Goal: Information Seeking & Learning: Check status

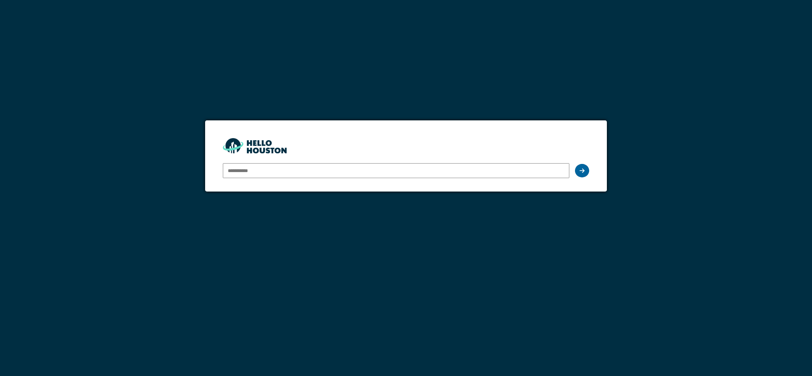
type input "**********"
click at [579, 169] on div at bounding box center [582, 170] width 14 height 13
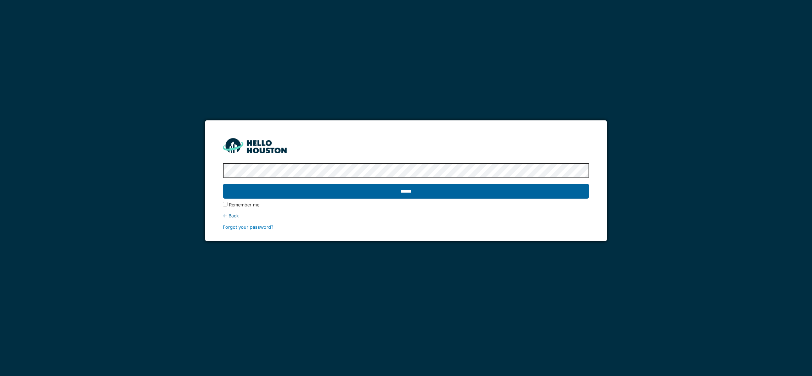
click at [404, 191] on input "******" at bounding box center [406, 191] width 366 height 15
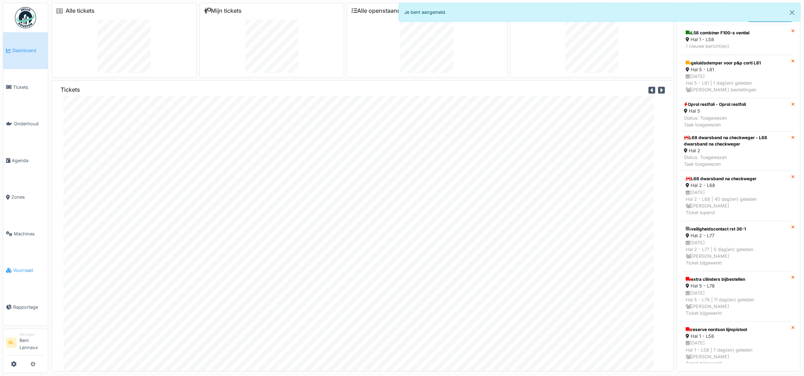
click at [29, 271] on span "Voorraad" at bounding box center [29, 270] width 32 height 7
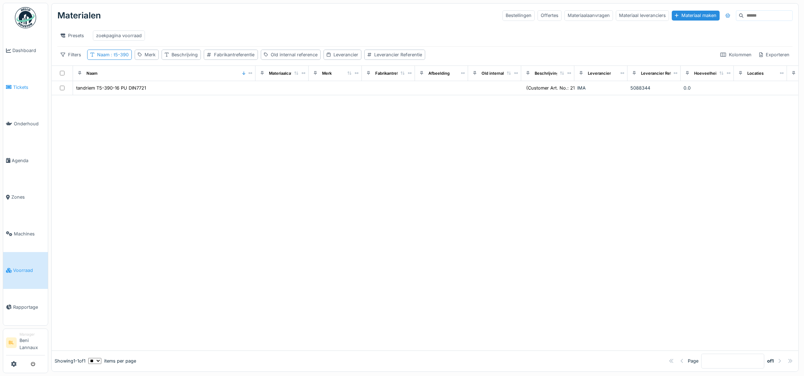
click at [18, 91] on link "Tickets" at bounding box center [25, 87] width 45 height 37
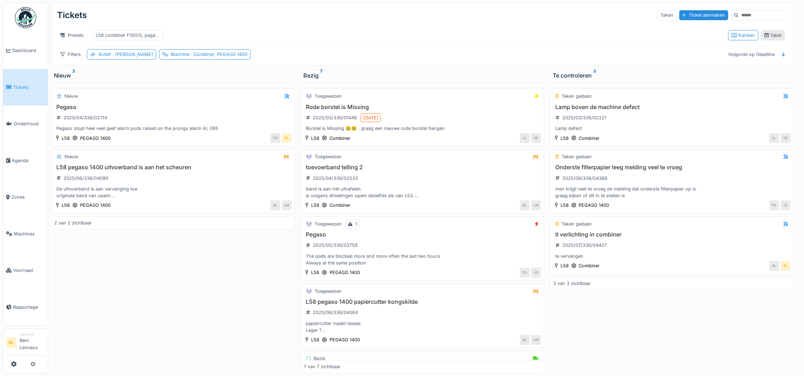
click at [761, 39] on div "Tabel" at bounding box center [773, 35] width 24 height 10
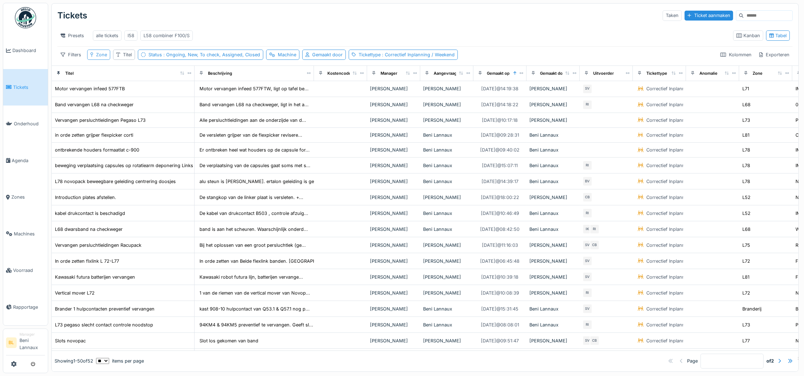
click at [97, 58] on div "Zone" at bounding box center [101, 54] width 11 height 7
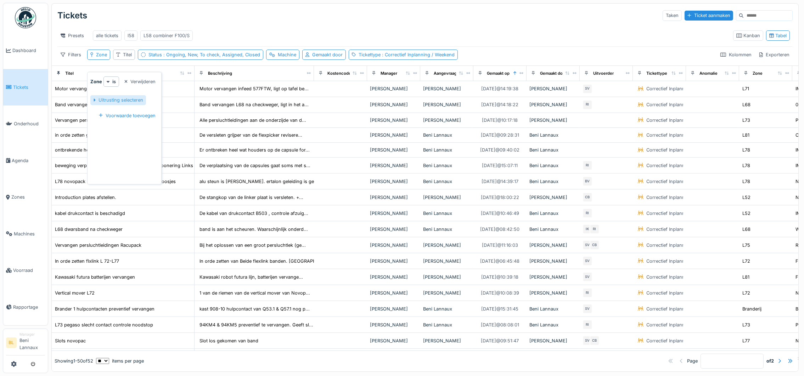
click at [100, 99] on div "Uitrusting selecteren" at bounding box center [117, 100] width 55 height 10
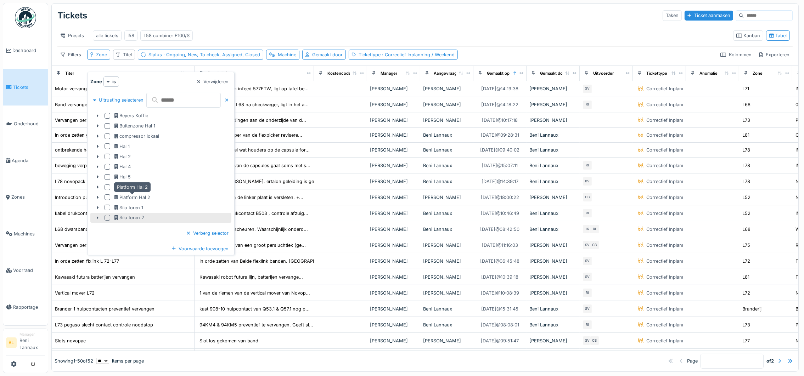
scroll to position [7, 0]
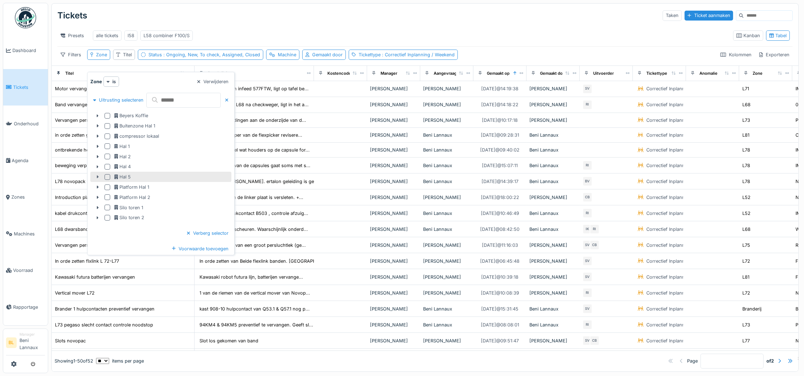
click at [97, 175] on icon at bounding box center [98, 177] width 6 height 5
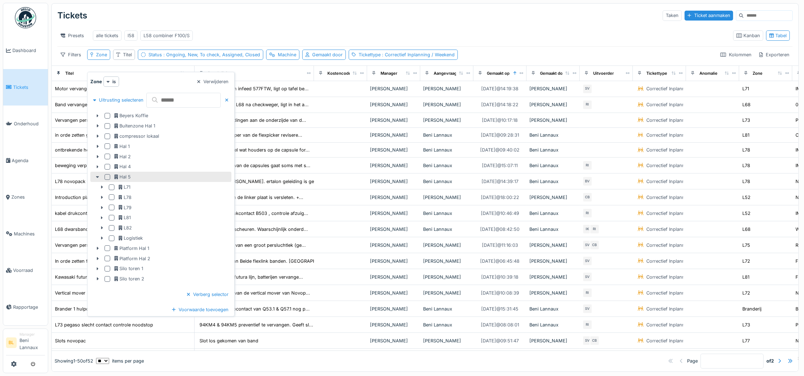
click at [111, 185] on div at bounding box center [112, 188] width 6 height 6
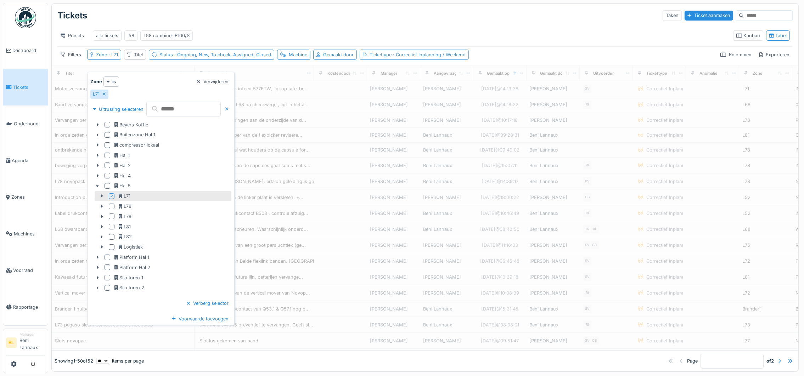
click at [414, 56] on span ": Correctief Inplanning / Weekend" at bounding box center [429, 54] width 74 height 5
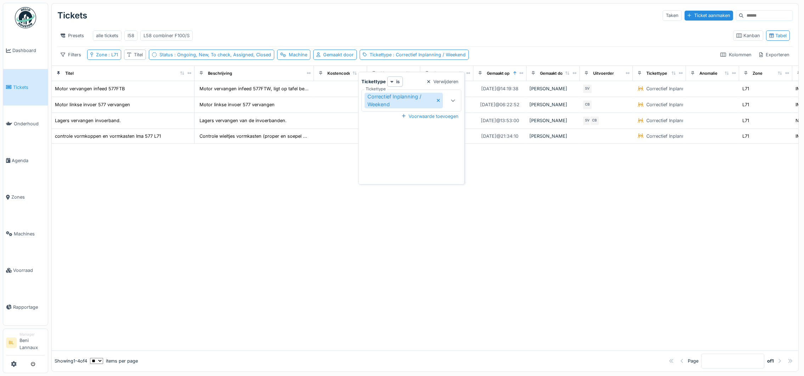
click at [437, 99] on icon at bounding box center [438, 100] width 3 height 3
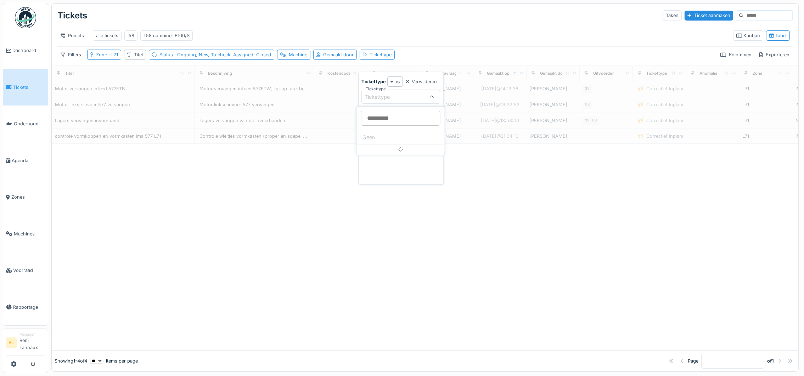
scroll to position [0, 0]
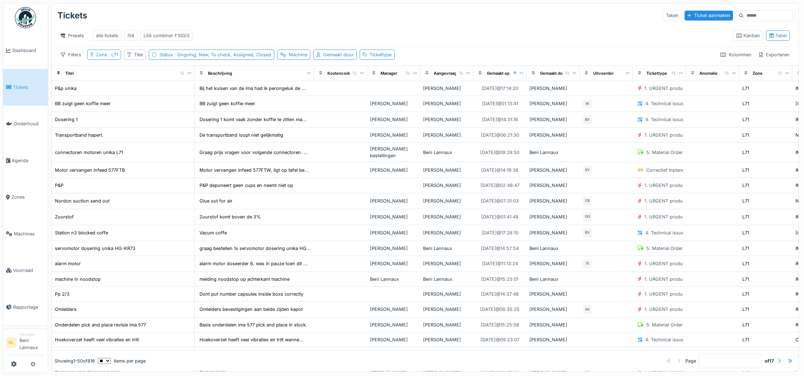
click at [484, 29] on div "Presets alle tickets l58 L58 combiner F100/S" at bounding box center [392, 36] width 670 height 16
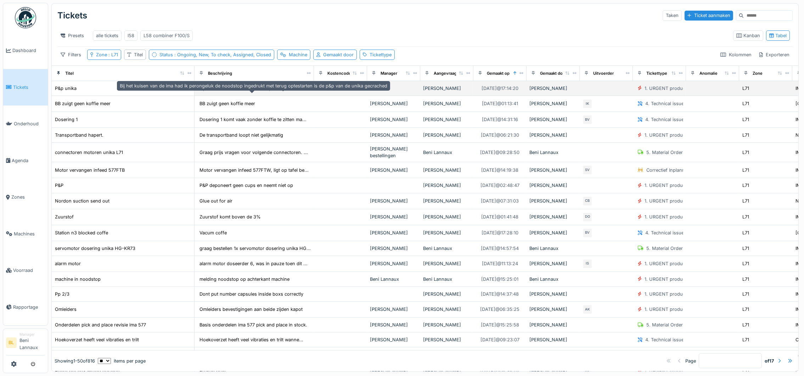
click at [256, 92] on div "Bij het kuisen van de ima had ik perongeluk de ..." at bounding box center [253, 88] width 106 height 7
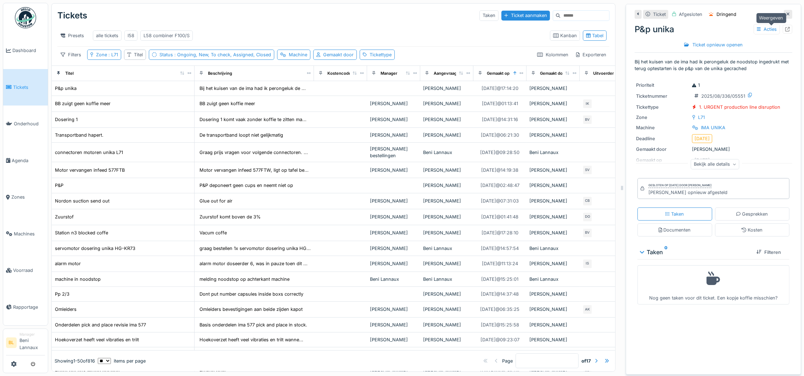
click at [785, 29] on icon at bounding box center [787, 29] width 5 height 5
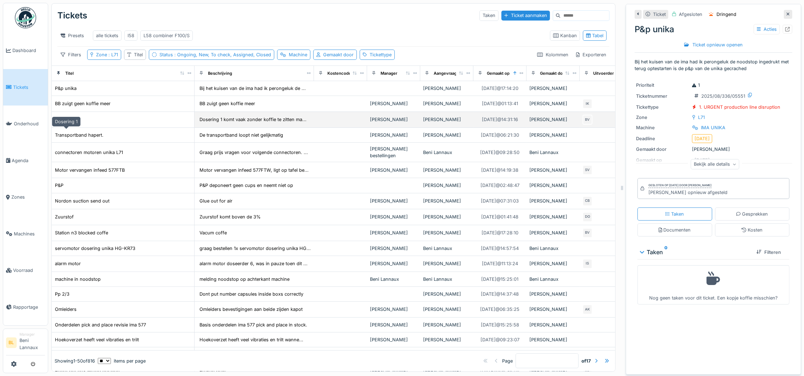
click at [64, 123] on div "Dosering 1" at bounding box center [66, 119] width 23 height 7
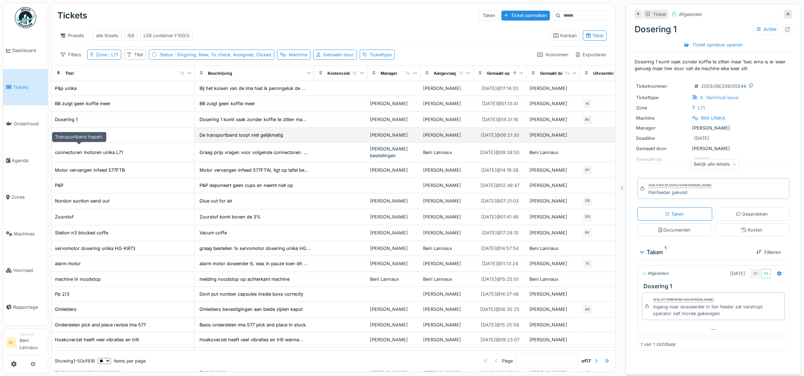
click at [86, 139] on div "Transportband hapert." at bounding box center [79, 135] width 49 height 7
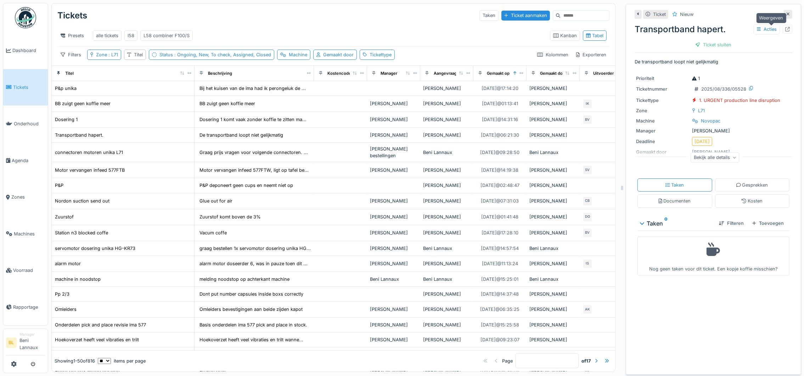
click at [785, 28] on icon at bounding box center [787, 29] width 5 height 5
click at [100, 58] on div "Zone : L71" at bounding box center [107, 54] width 22 height 7
click at [102, 94] on div "L71" at bounding box center [99, 94] width 18 height 9
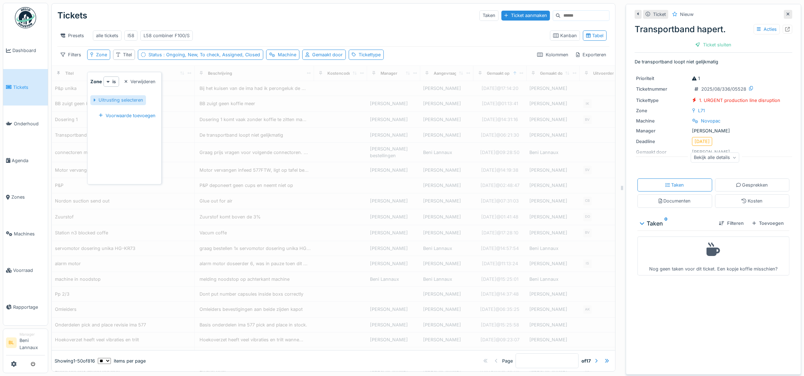
click at [98, 99] on div "Uitrusting selecteren" at bounding box center [117, 100] width 55 height 10
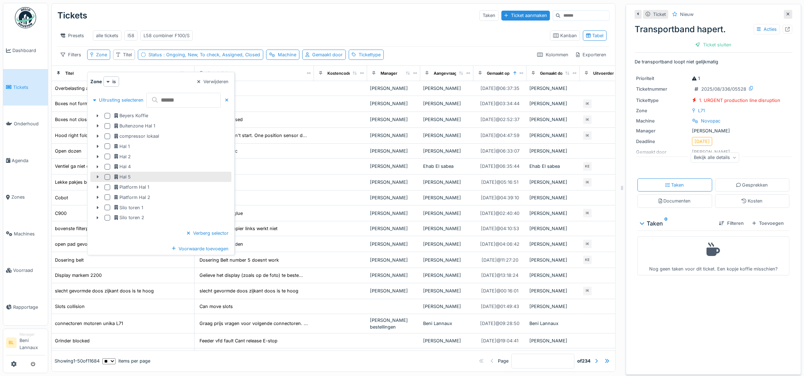
click at [99, 178] on icon at bounding box center [98, 177] width 6 height 5
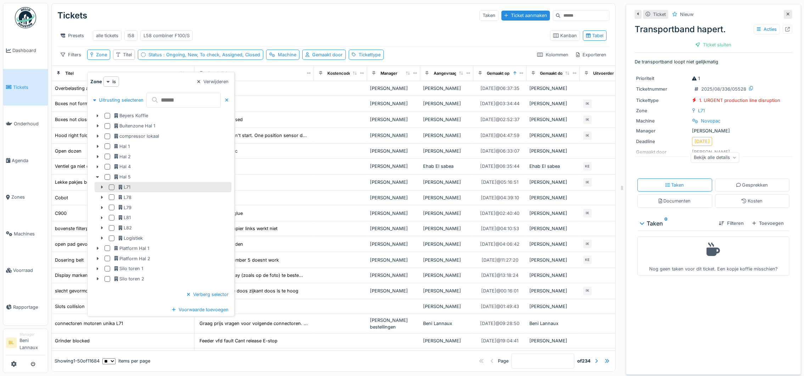
click at [113, 197] on div at bounding box center [112, 198] width 6 height 6
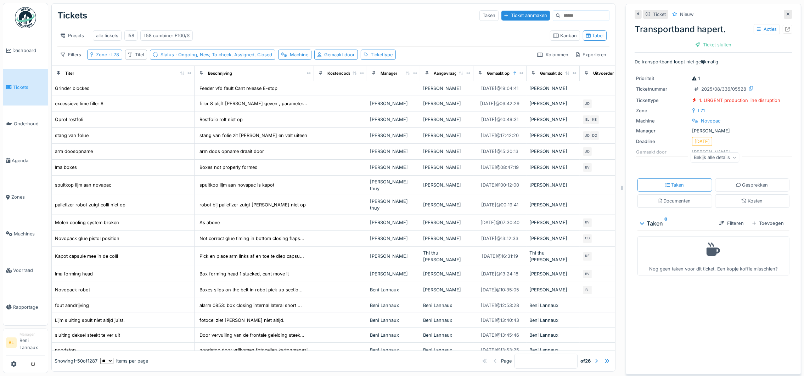
click at [329, 19] on div "Tickets Taken Ticket aanmaken" at bounding box center [333, 15] width 552 height 18
click at [104, 92] on div "Grinder blocked" at bounding box center [123, 88] width 137 height 7
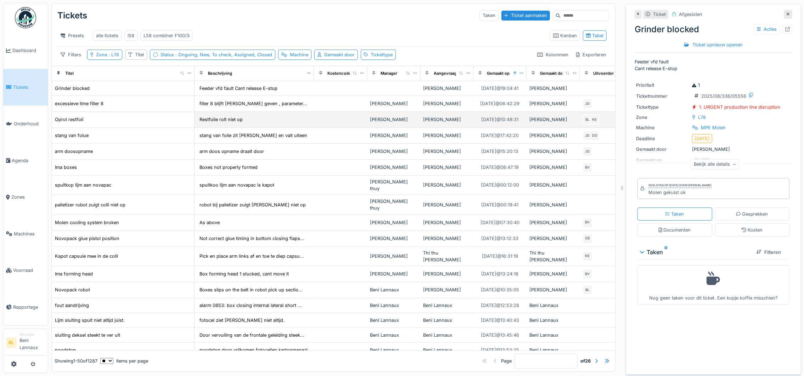
click at [107, 123] on div "Oprol restfoli" at bounding box center [123, 119] width 137 height 7
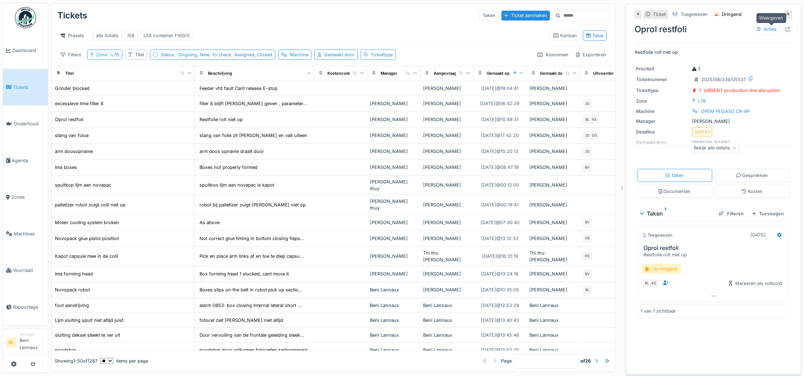
click at [785, 29] on icon at bounding box center [787, 29] width 5 height 5
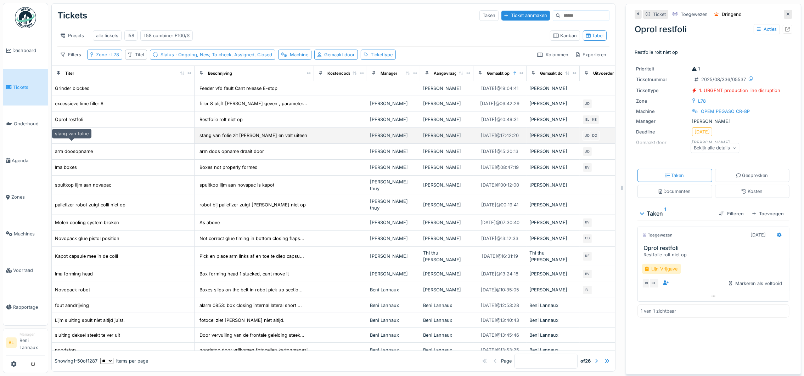
click at [76, 139] on div "stang van folue" at bounding box center [72, 135] width 34 height 7
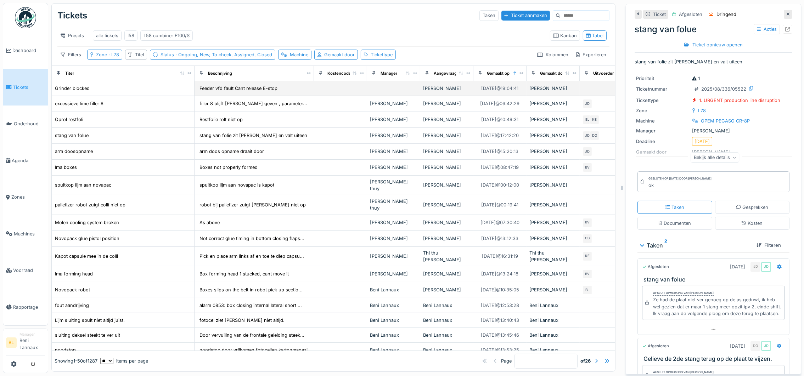
click at [316, 96] on td at bounding box center [340, 88] width 53 height 15
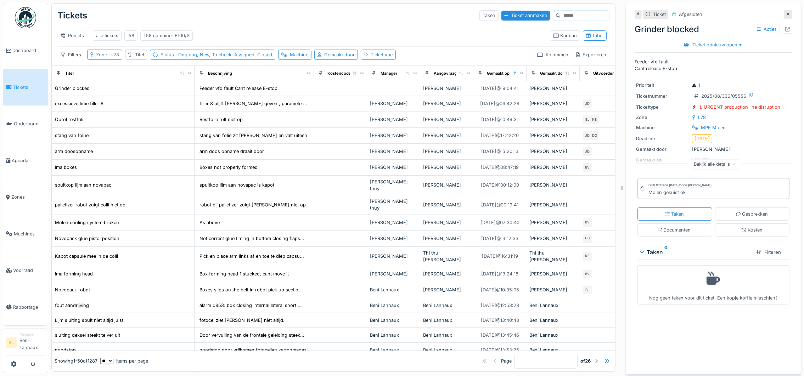
click at [282, 21] on div "Tickets Taken Ticket aanmaken" at bounding box center [333, 15] width 552 height 18
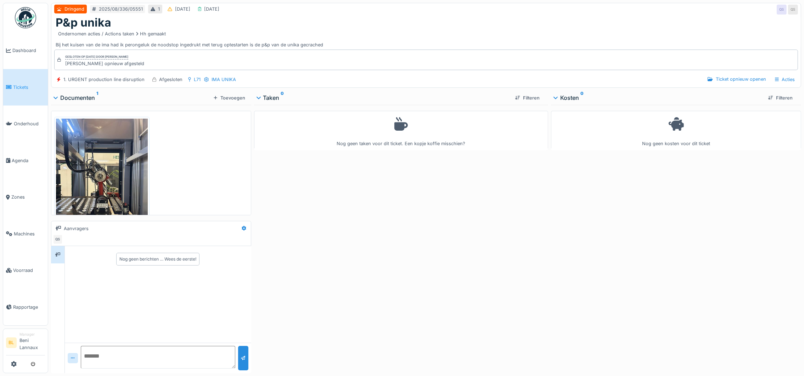
click at [90, 175] on img at bounding box center [102, 180] width 92 height 122
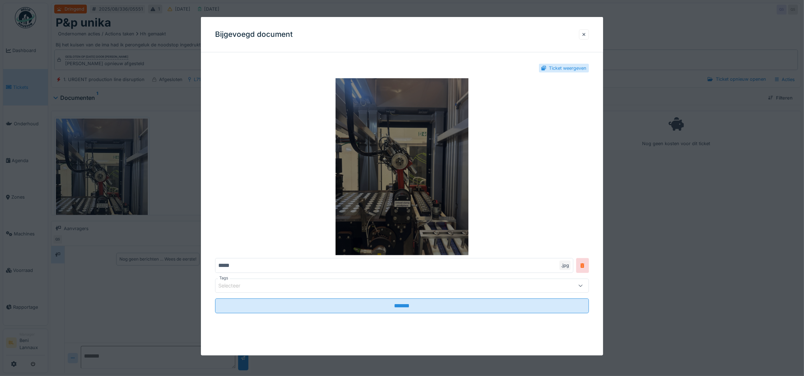
click at [408, 168] on img at bounding box center [402, 166] width 374 height 177
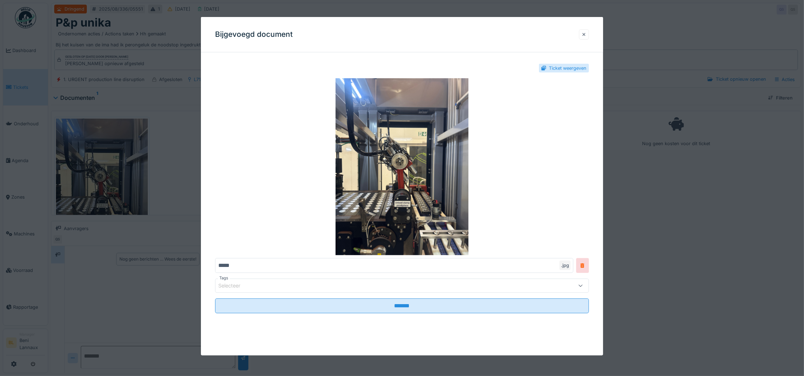
click at [586, 33] on div at bounding box center [584, 34] width 4 height 7
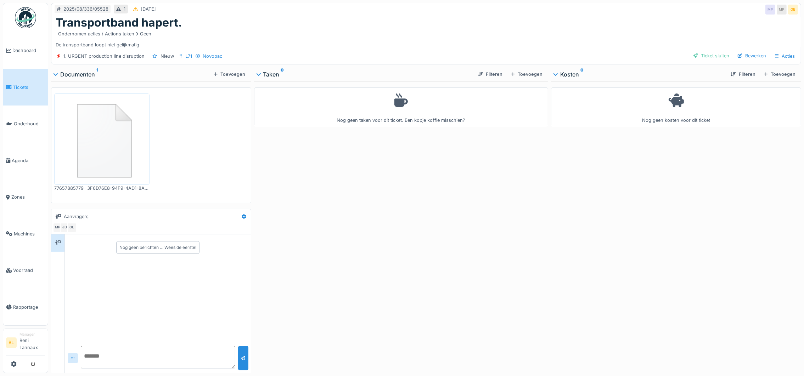
click at [116, 144] on img at bounding box center [102, 139] width 92 height 88
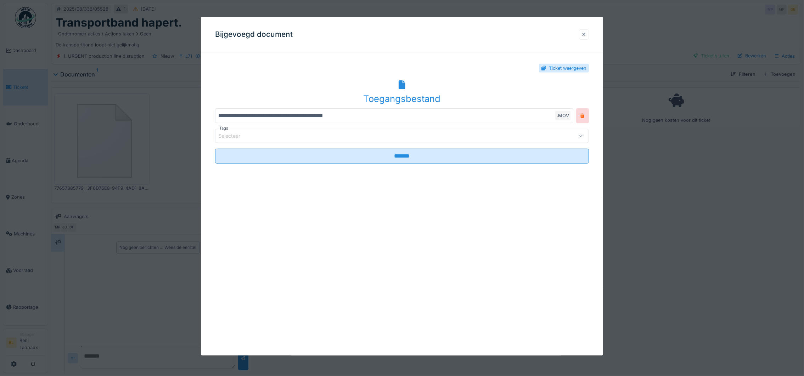
click at [403, 84] on icon at bounding box center [402, 84] width 7 height 9
drag, startPoint x: 763, startPoint y: 233, endPoint x: 755, endPoint y: 230, distance: 9.1
click at [762, 233] on div at bounding box center [402, 188] width 804 height 376
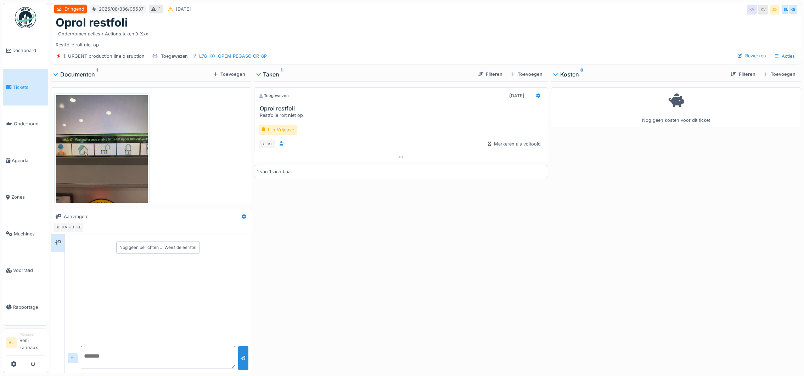
click at [107, 156] on img at bounding box center [102, 156] width 92 height 122
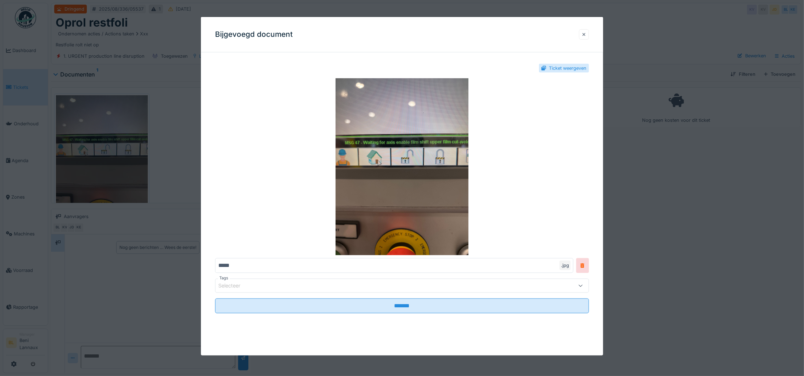
click at [586, 35] on div at bounding box center [584, 34] width 4 height 7
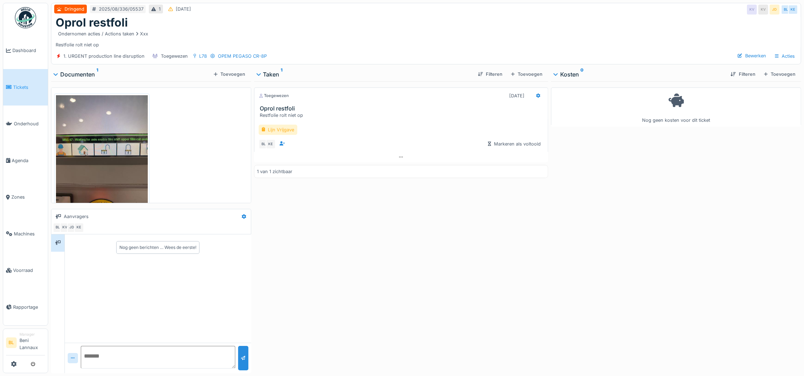
click at [286, 130] on div "Lijn Vrijgave" at bounding box center [278, 130] width 39 height 10
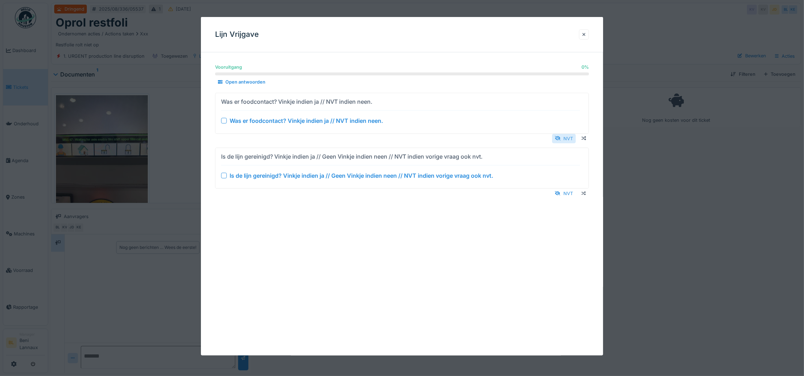
click at [571, 139] on div "NVT" at bounding box center [564, 139] width 24 height 10
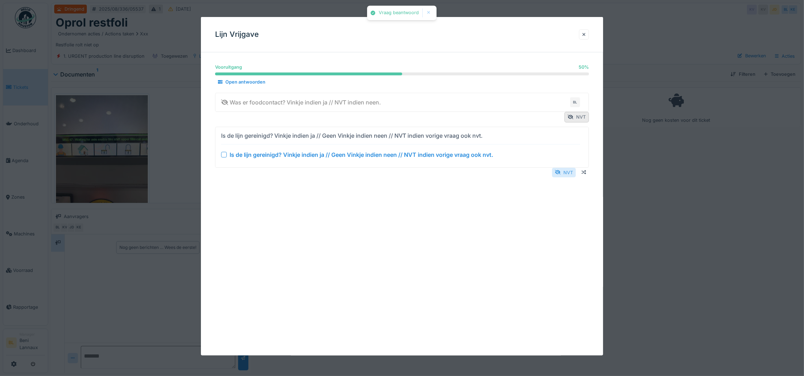
click at [574, 172] on div "NVT" at bounding box center [564, 173] width 24 height 10
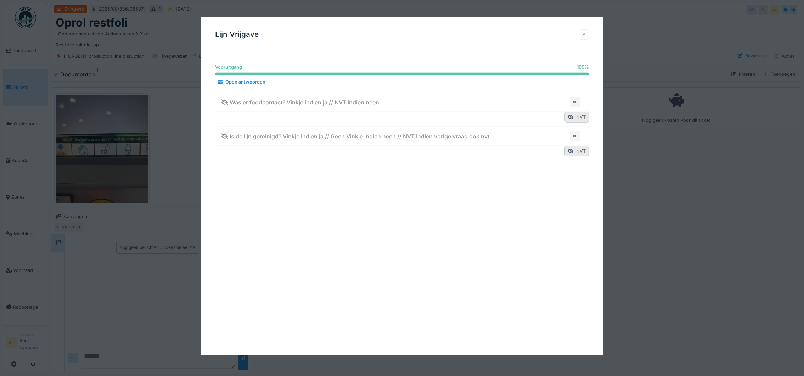
click at [586, 35] on div at bounding box center [584, 34] width 4 height 7
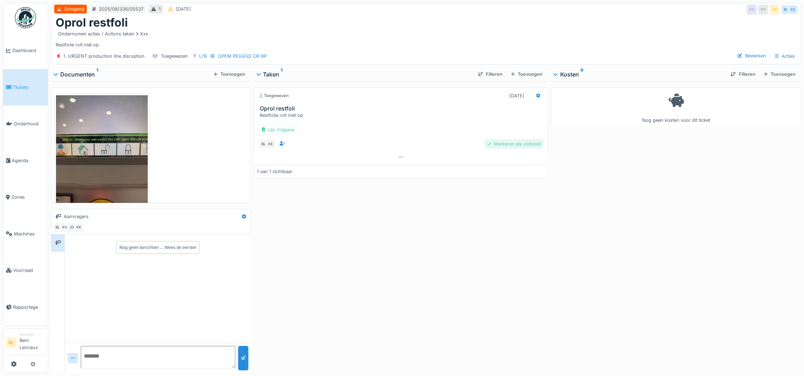
click at [516, 144] on div "Markeren als voltooid" at bounding box center [513, 144] width 59 height 10
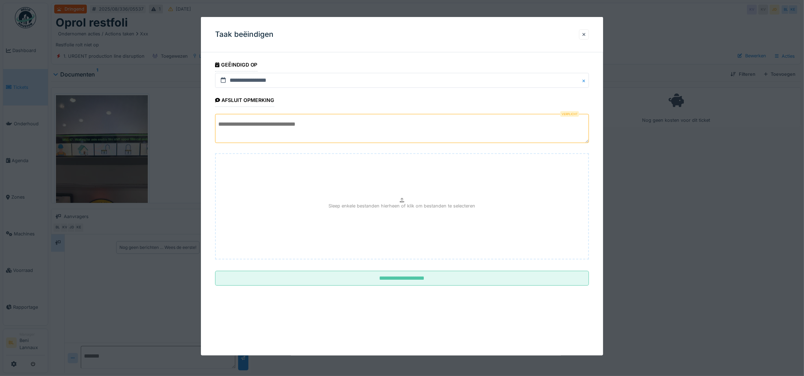
click at [258, 123] on textarea at bounding box center [402, 128] width 374 height 29
paste textarea "**********"
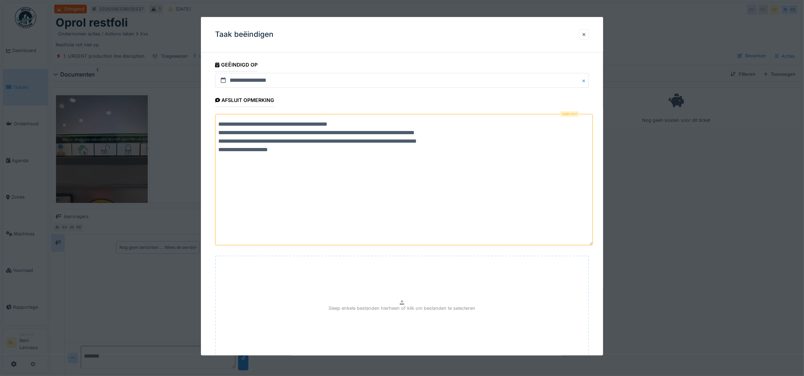
drag, startPoint x: 591, startPoint y: 142, endPoint x: 601, endPoint y: 247, distance: 105.8
click at [601, 247] on div "**********" at bounding box center [402, 233] width 402 height 350
paste textarea "**********"
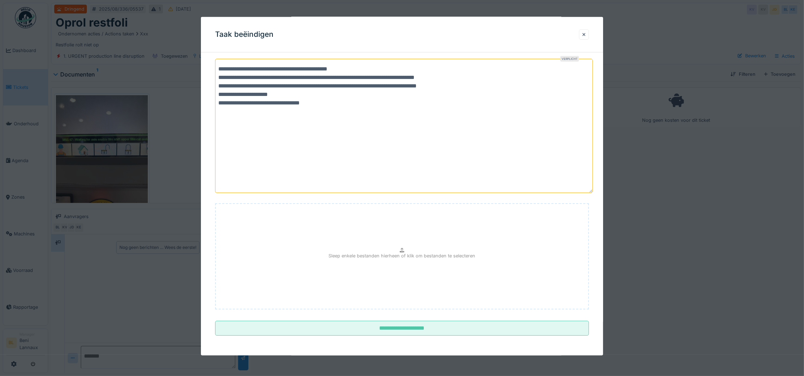
scroll to position [8, 0]
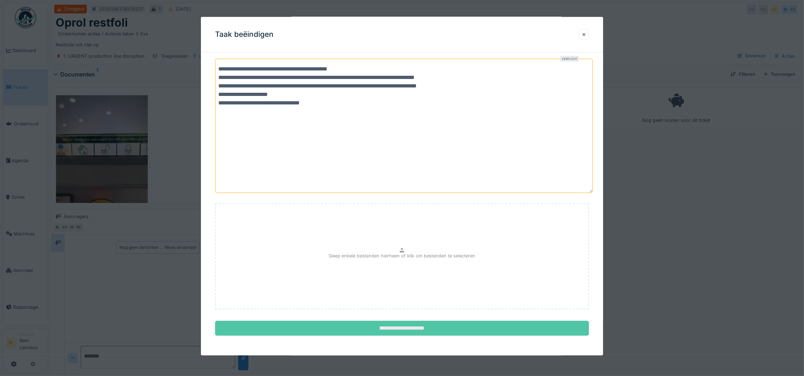
type textarea "**********"
click at [409, 329] on input "**********" at bounding box center [402, 328] width 374 height 15
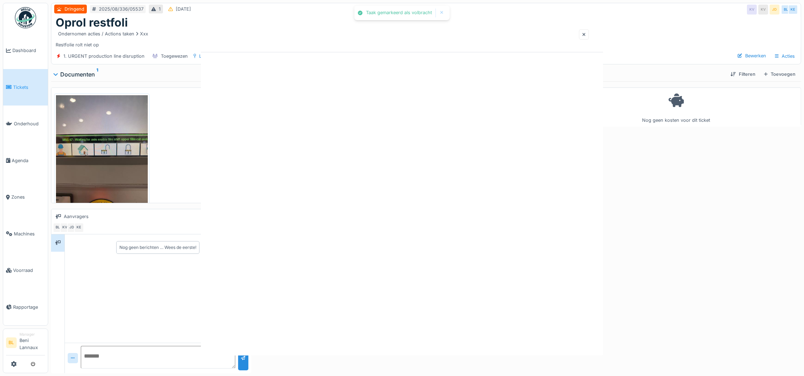
scroll to position [0, 0]
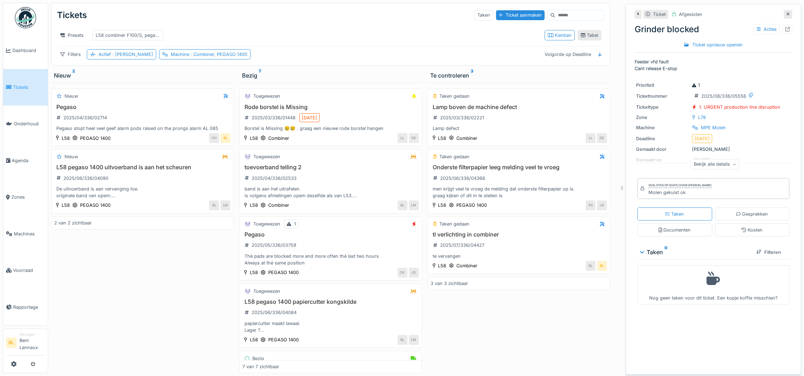
click at [586, 39] on div "Tabel" at bounding box center [589, 35] width 17 height 7
click at [584, 38] on div "Tabel" at bounding box center [589, 35] width 17 height 7
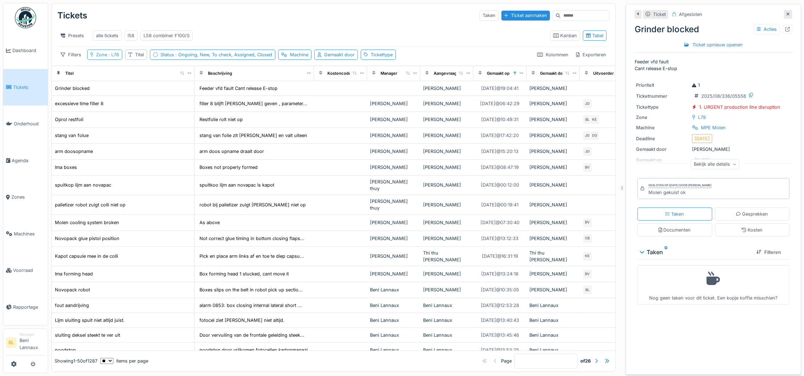
click at [100, 58] on div "Zone : L78" at bounding box center [107, 54] width 23 height 7
click at [93, 110] on div at bounding box center [94, 109] width 2 height 7
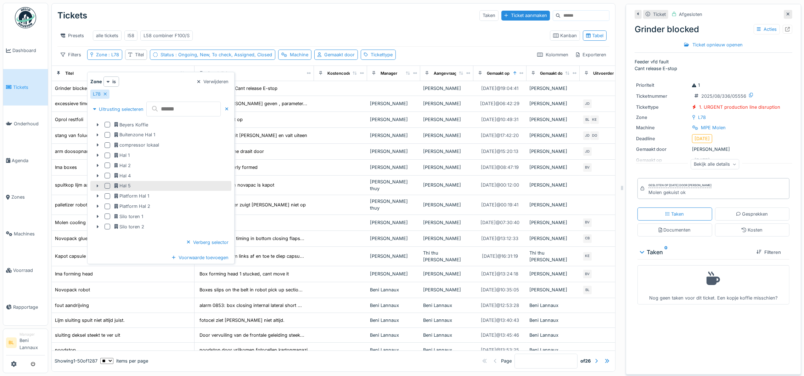
click at [100, 186] on icon at bounding box center [98, 186] width 6 height 5
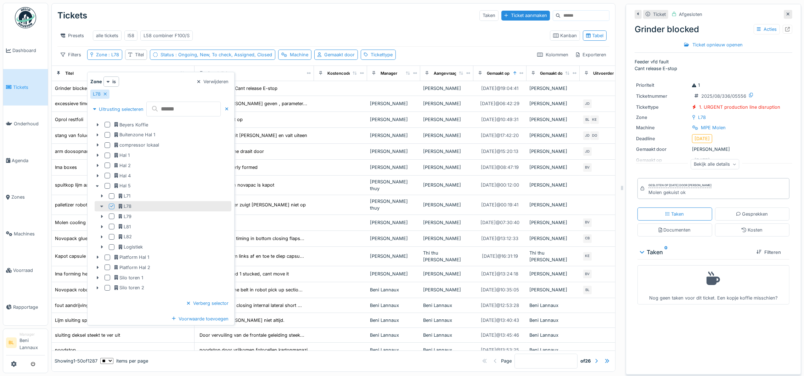
click at [103, 206] on icon at bounding box center [102, 206] width 6 height 5
click at [102, 208] on icon at bounding box center [102, 206] width 6 height 5
click at [113, 207] on icon at bounding box center [111, 206] width 3 height 4
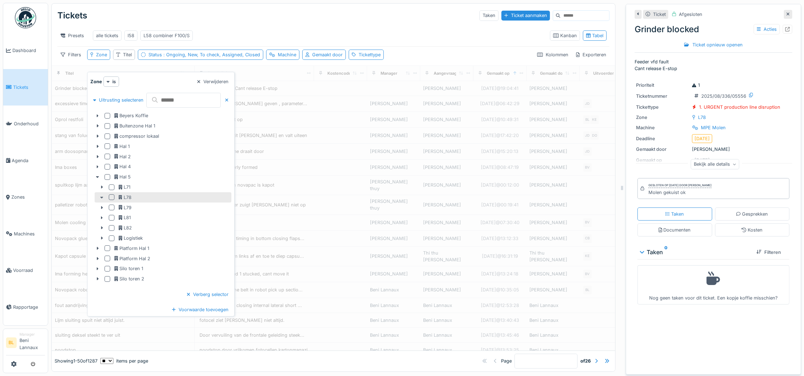
click at [103, 197] on icon at bounding box center [101, 198] width 3 height 2
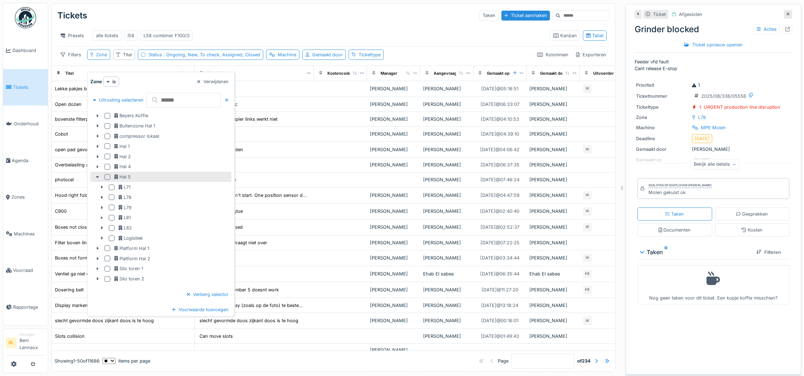
click at [111, 177] on div at bounding box center [109, 177] width 9 height 6
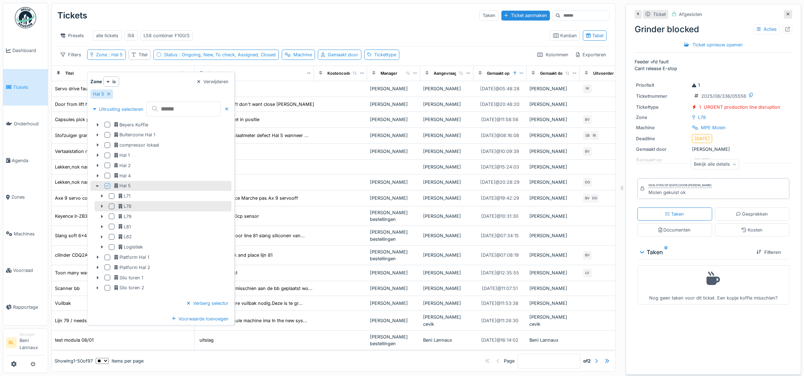
click at [112, 207] on div at bounding box center [112, 207] width 6 height 6
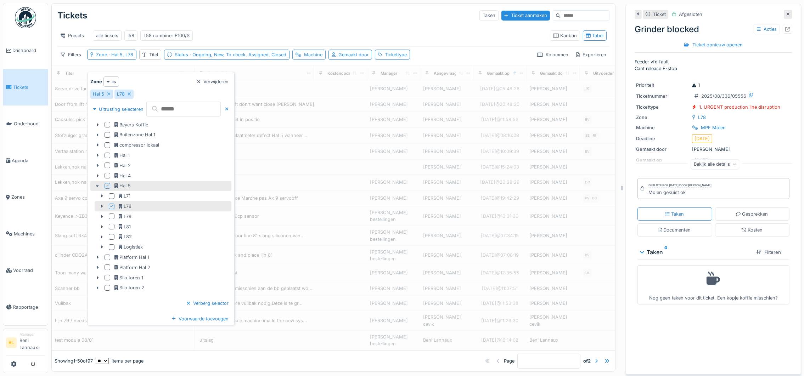
click at [314, 58] on div "Machine" at bounding box center [313, 54] width 18 height 7
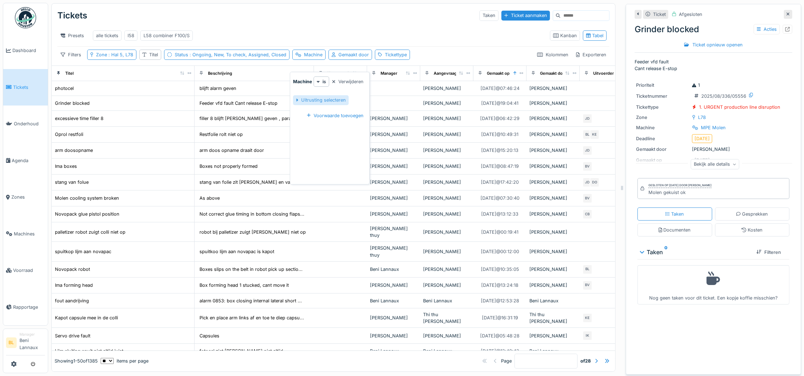
click at [299, 100] on div "Uitrusting selecteren" at bounding box center [320, 100] width 55 height 10
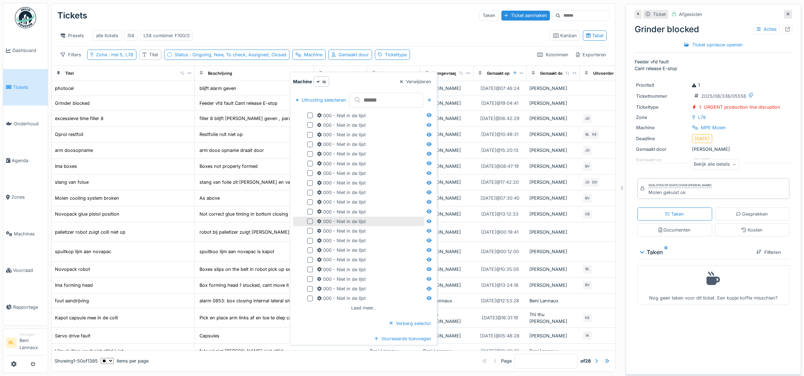
scroll to position [8, 0]
click at [382, 93] on input "text" at bounding box center [386, 100] width 74 height 15
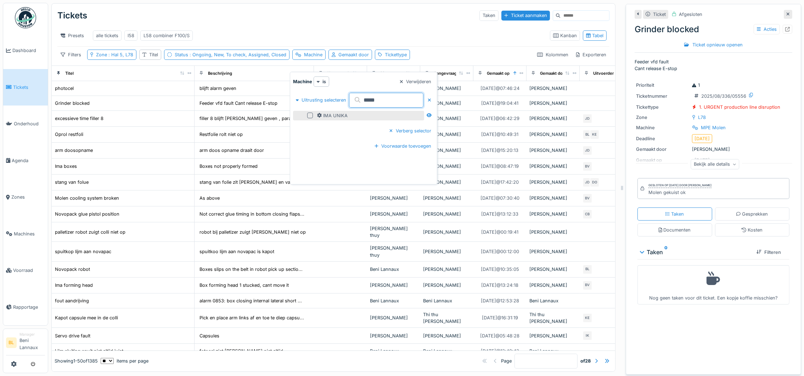
type input "*****"
click at [309, 113] on div at bounding box center [310, 116] width 6 height 6
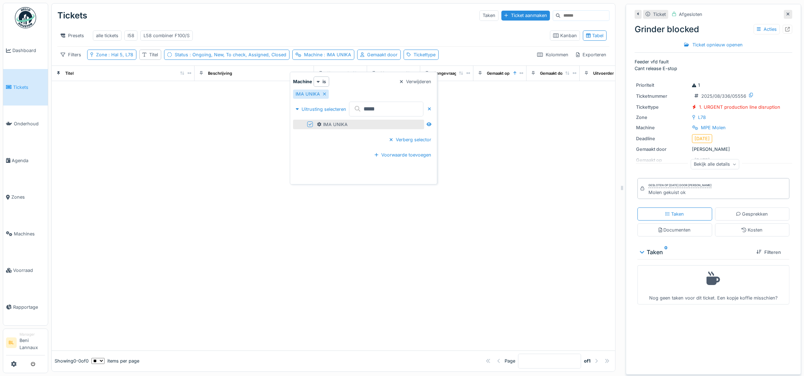
click at [268, 25] on div "Presets alle tickets l58 L58 combiner F100/S Kanban Tabel" at bounding box center [333, 36] width 552 height 22
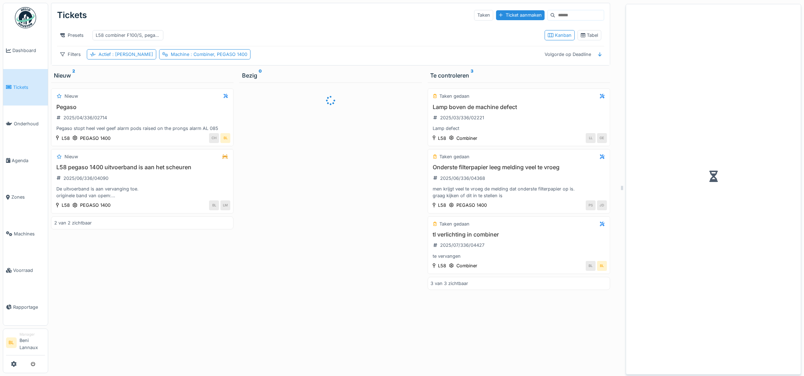
scroll to position [8, 0]
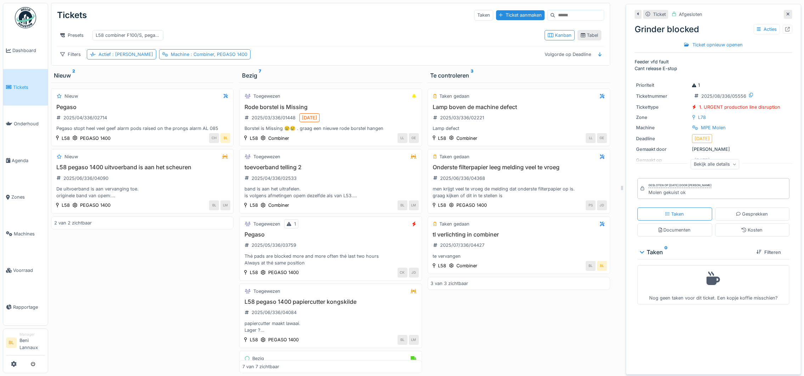
click at [584, 35] on div "Tabel" at bounding box center [590, 35] width 24 height 10
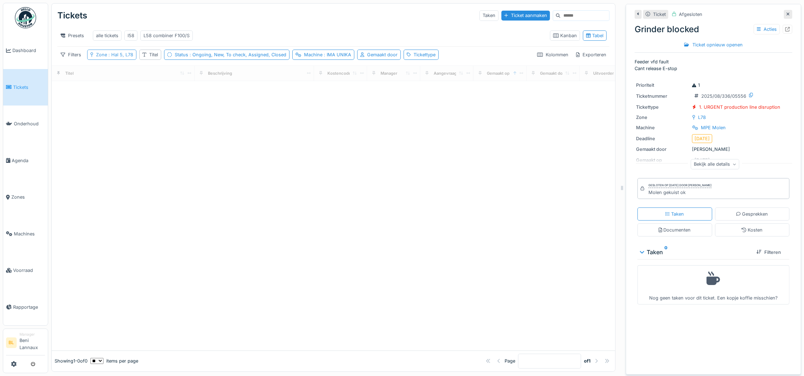
click at [114, 54] on span ": Hal 5, L78" at bounding box center [120, 54] width 26 height 5
click at [129, 92] on icon at bounding box center [130, 94] width 4 height 5
click at [242, 28] on div "Presets alle tickets l58 L58 combiner F100/S" at bounding box center [300, 36] width 487 height 16
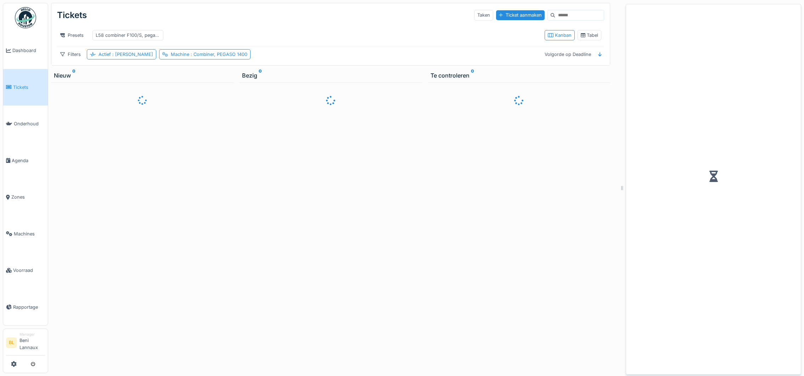
scroll to position [8, 0]
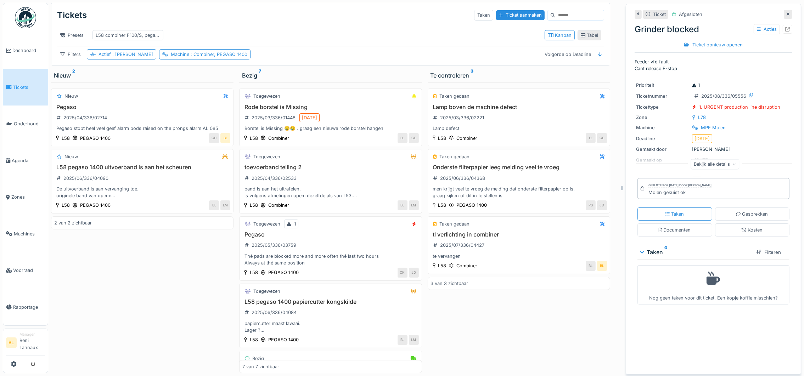
click at [581, 33] on div "Tabel" at bounding box center [589, 35] width 17 height 7
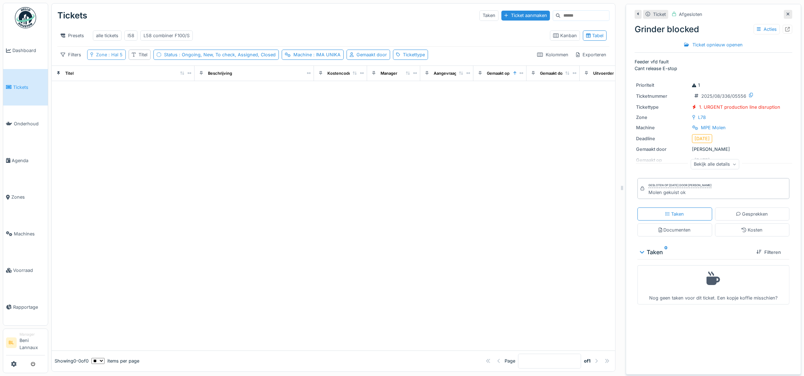
click at [108, 56] on span ": Hal 5" at bounding box center [115, 54] width 16 height 5
click at [110, 90] on div "Hal 5" at bounding box center [101, 94] width 23 height 9
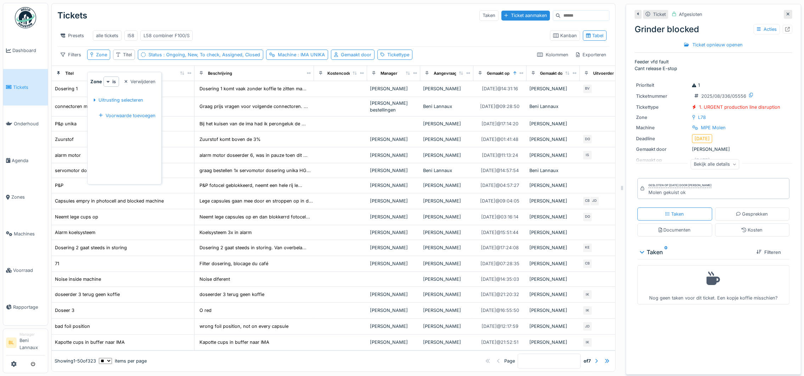
click at [282, 25] on div "Presets alle tickets l58 L58 combiner F100/S Kanban Tabel" at bounding box center [333, 36] width 552 height 22
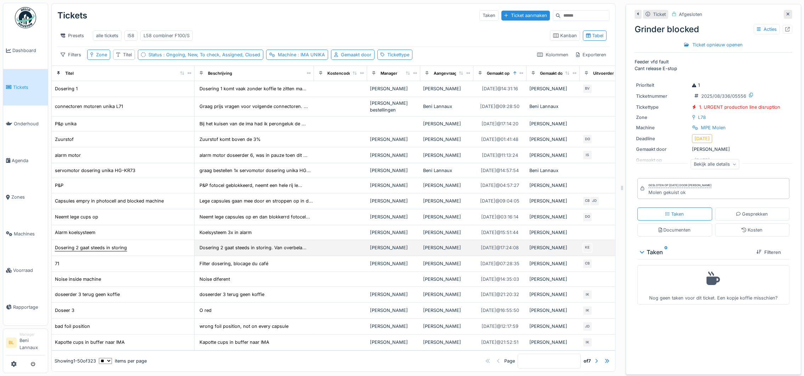
click at [100, 252] on div "Dosering 2 gaat steeds in storing" at bounding box center [91, 247] width 73 height 7
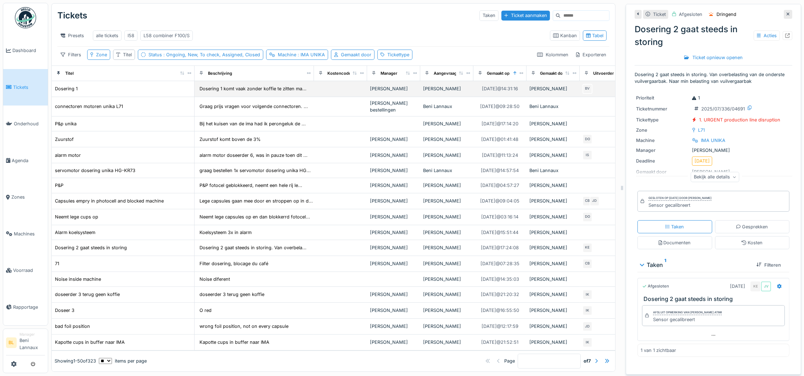
click at [105, 92] on div "Dosering 1" at bounding box center [123, 88] width 137 height 7
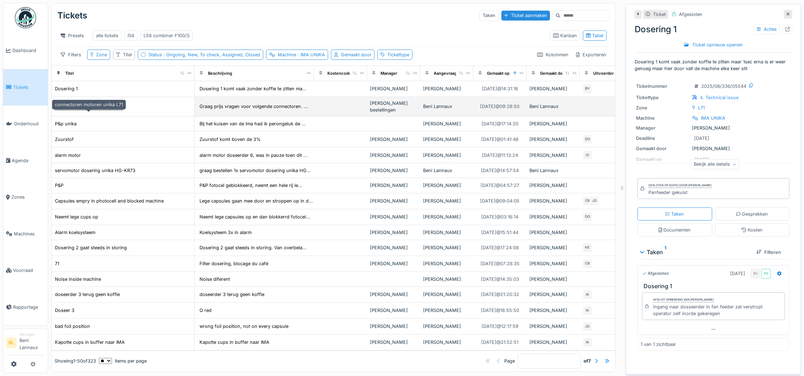
click at [88, 110] on div "connectoren motoren unika L71" at bounding box center [89, 106] width 68 height 7
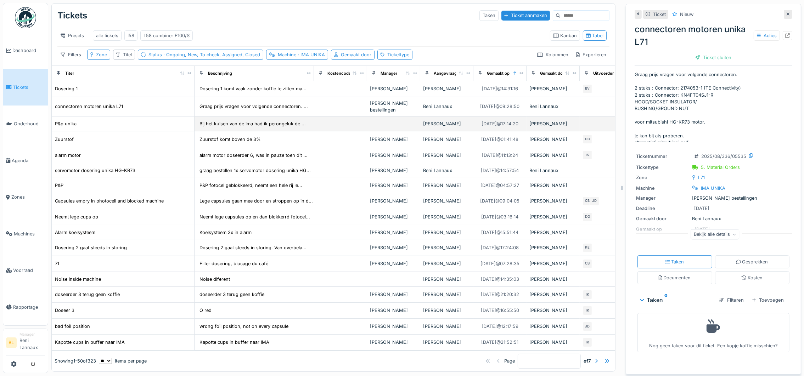
click at [82, 128] on div "P&p unika" at bounding box center [123, 123] width 137 height 7
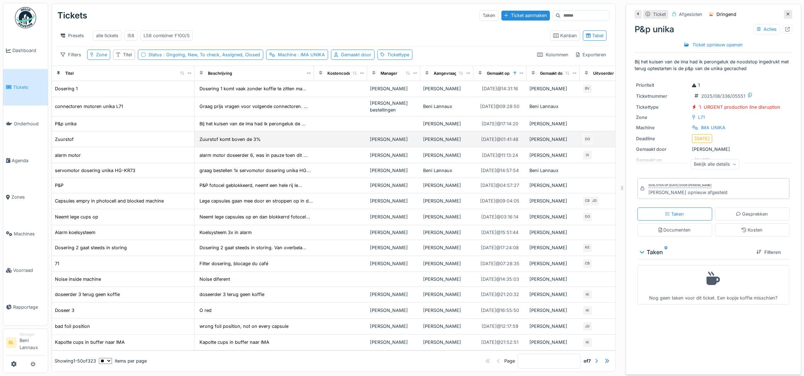
click at [79, 143] on div "Zuurstof" at bounding box center [123, 139] width 137 height 7
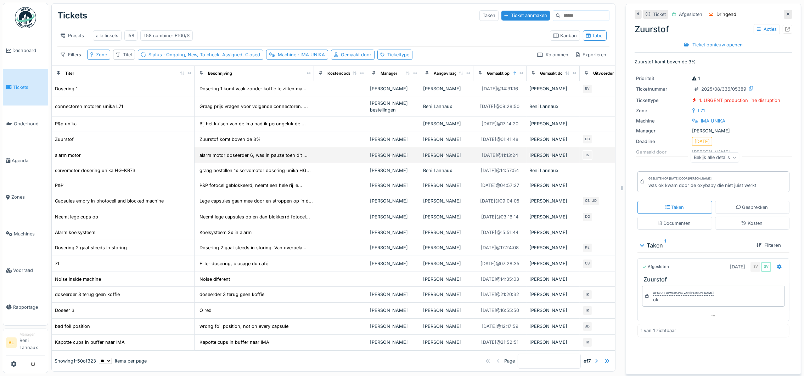
click at [114, 163] on td "alarm motor" at bounding box center [123, 155] width 143 height 16
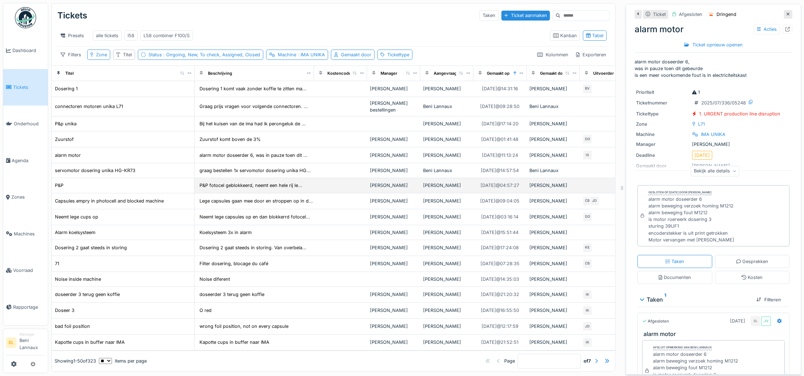
click at [89, 189] on div "P&P" at bounding box center [123, 185] width 137 height 7
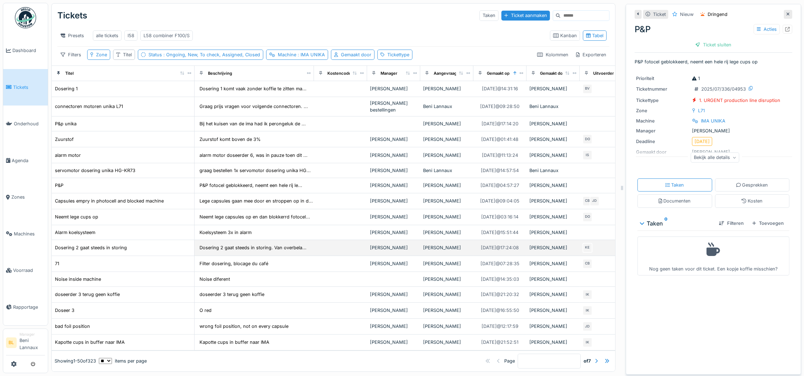
click at [158, 252] on div "Dosering 2 gaat steeds in storing" at bounding box center [123, 247] width 137 height 7
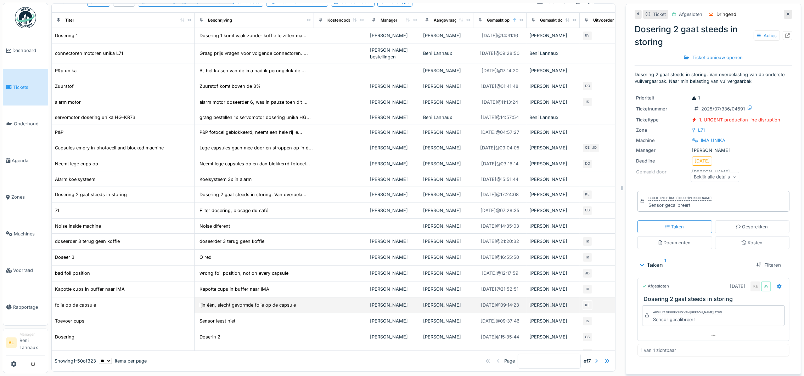
scroll to position [213, 0]
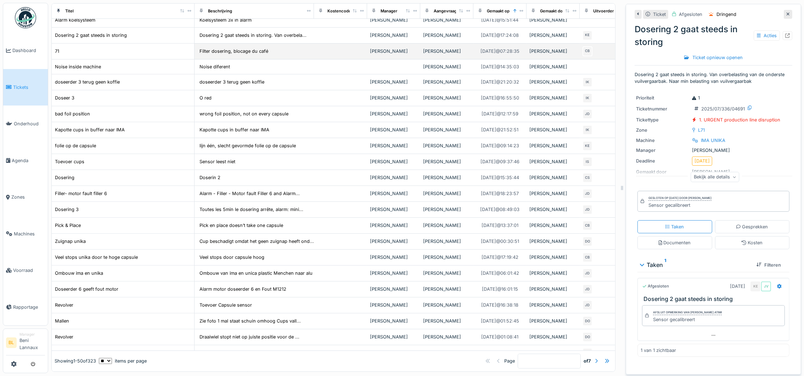
click at [139, 55] on div "71" at bounding box center [123, 50] width 137 height 7
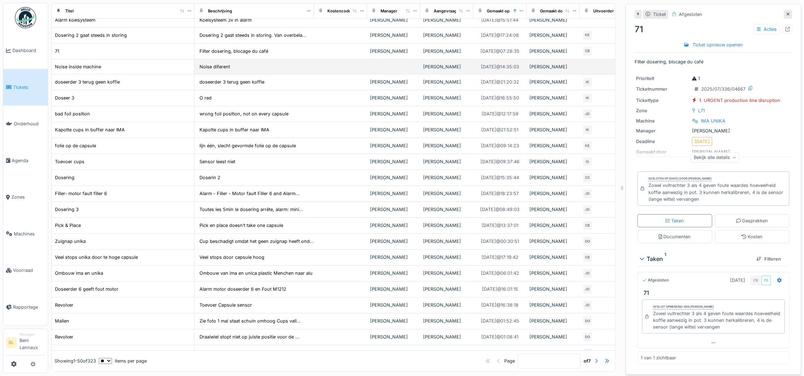
click at [120, 71] on div "Noise inside machine" at bounding box center [123, 66] width 137 height 7
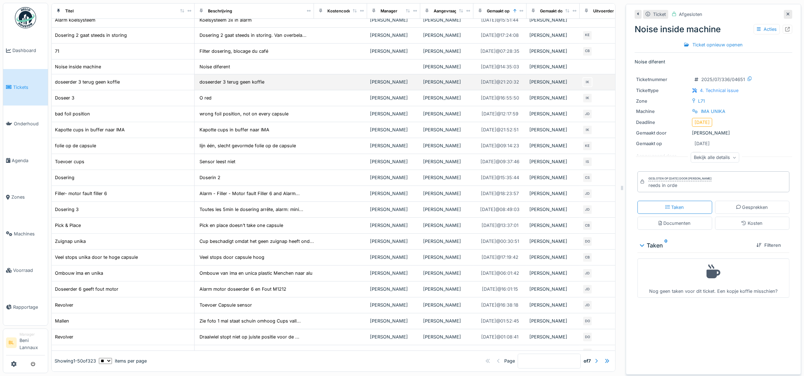
click at [133, 86] on div "doseerder 3 terug geen koffie" at bounding box center [123, 81] width 137 height 7
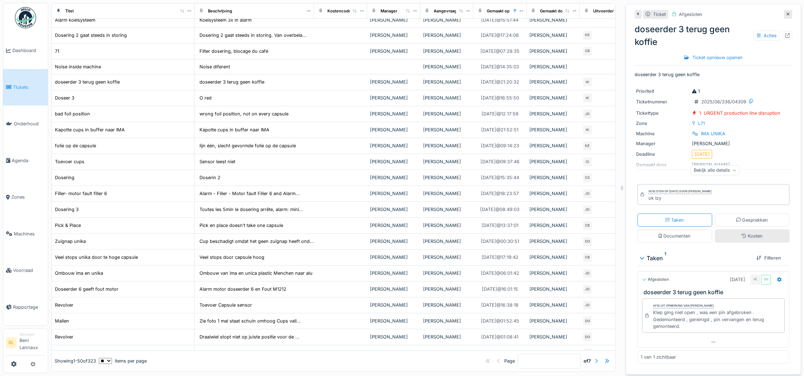
scroll to position [8, 0]
click at [118, 102] on div "Doseer 3" at bounding box center [123, 97] width 137 height 7
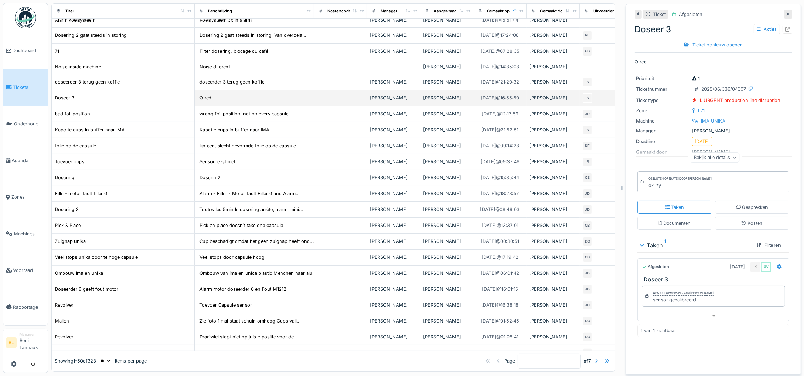
click at [125, 102] on div "Doseer 3" at bounding box center [123, 97] width 137 height 7
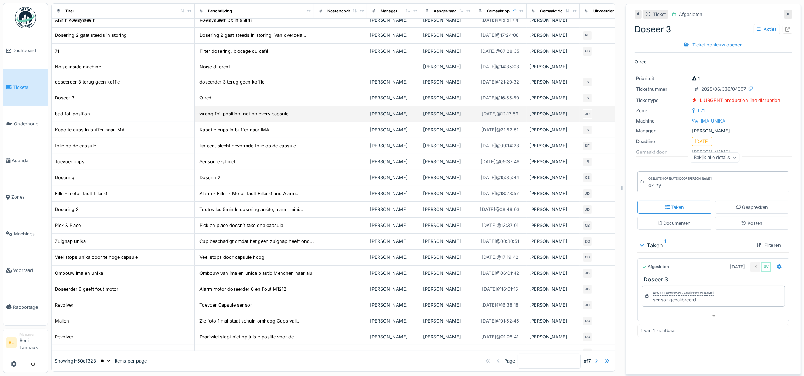
click at [117, 122] on td "bad foil position" at bounding box center [123, 114] width 143 height 16
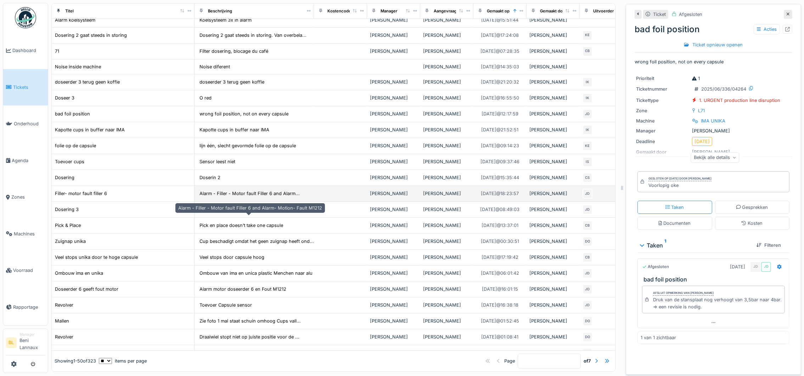
click at [269, 197] on div "Alarm - Filler - Motor fault Filler 6 and Alarm..." at bounding box center [250, 193] width 100 height 7
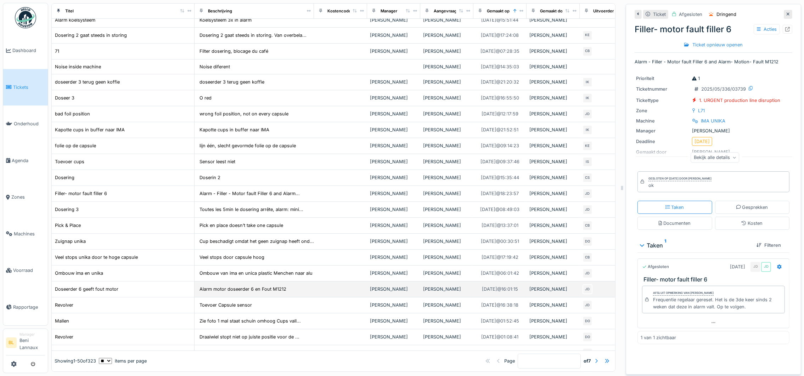
click at [311, 298] on td "Alarm motor doseerder 6 en Fout M1212" at bounding box center [254, 290] width 119 height 16
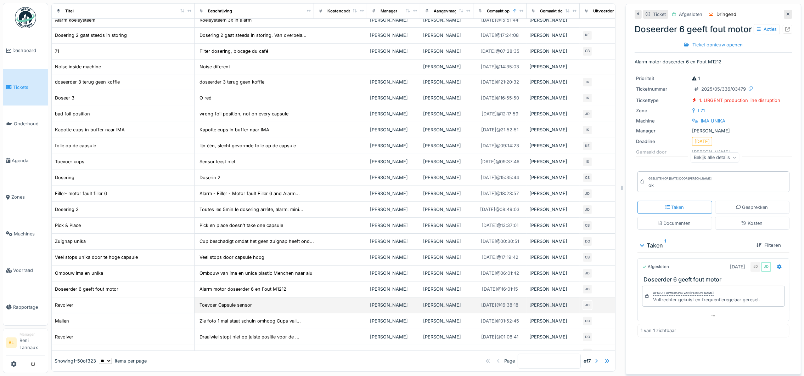
click at [269, 309] on div "Toevoer Capsule sensor" at bounding box center [254, 305] width 114 height 8
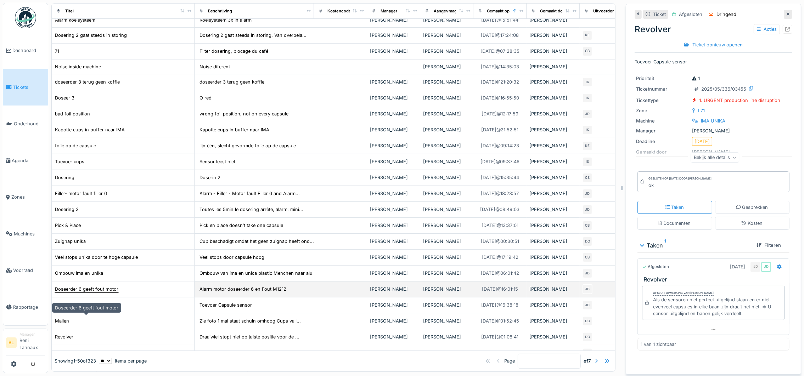
click at [103, 293] on div "Doseerder 6 geeft fout motor" at bounding box center [86, 289] width 63 height 7
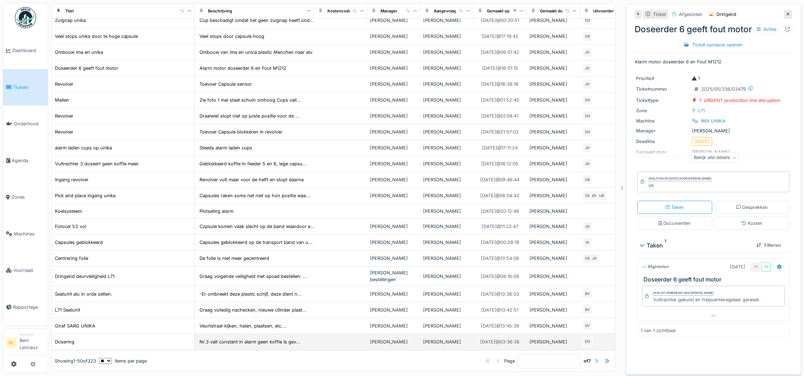
scroll to position [372, 0]
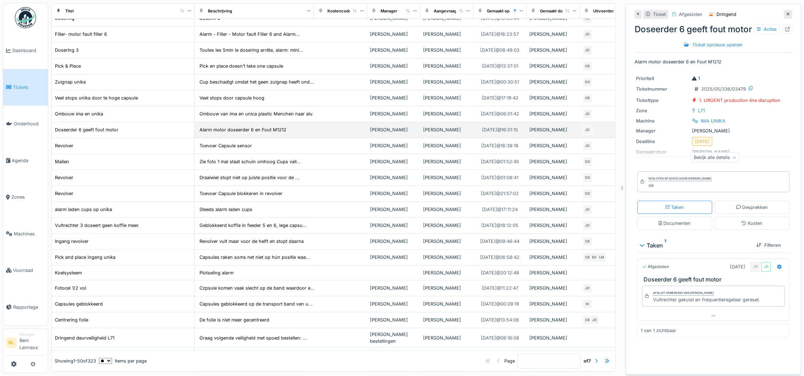
click at [128, 138] on td "Doseerder 6 geeft fout motor" at bounding box center [123, 130] width 143 height 16
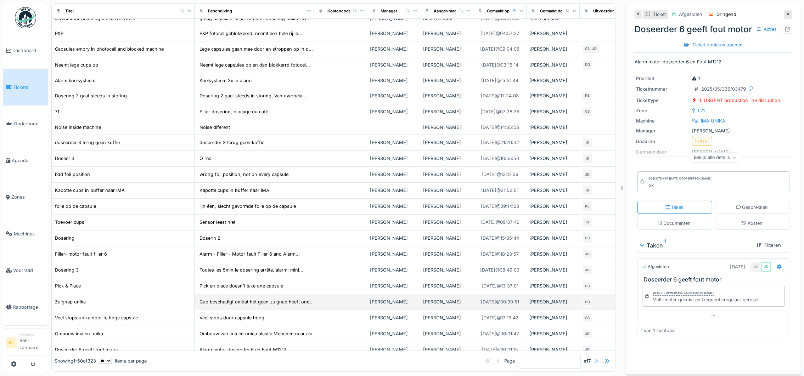
scroll to position [213, 0]
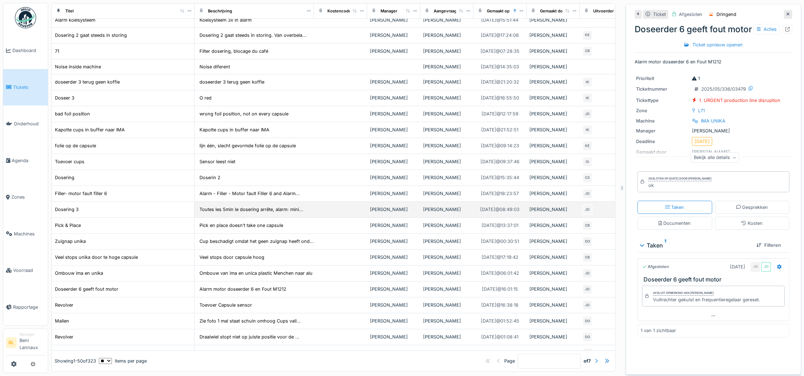
click at [128, 213] on div "Dosering 3" at bounding box center [123, 209] width 137 height 7
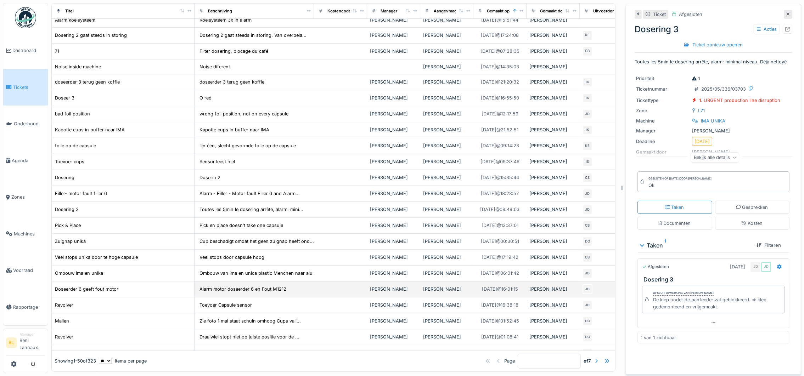
click at [135, 293] on div "Doseerder 6 geeft fout motor" at bounding box center [123, 289] width 137 height 7
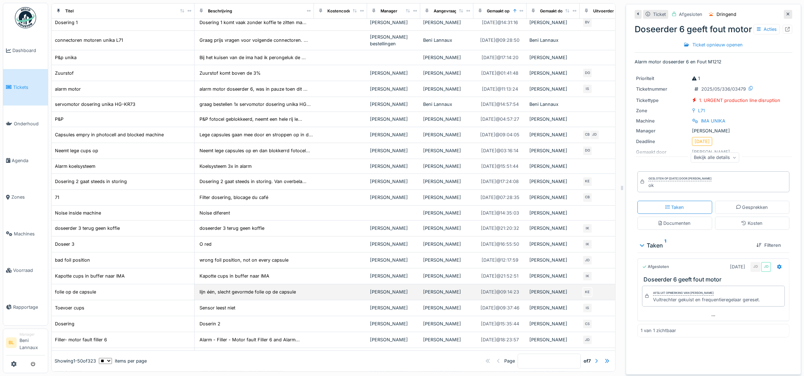
scroll to position [106, 0]
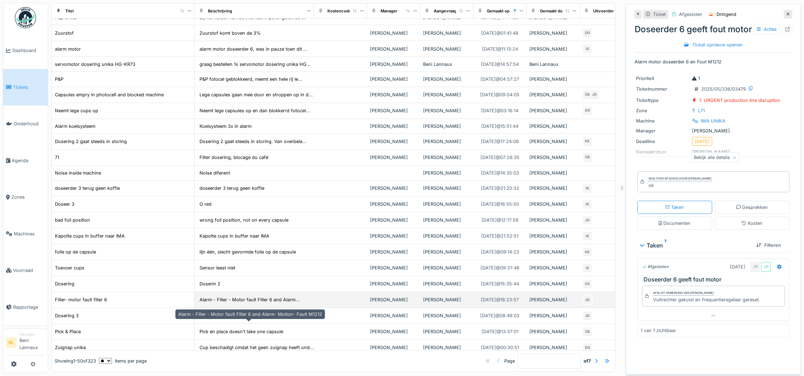
click at [244, 303] on div "Alarm - Filler - Motor fault Filler 6 and Alarm..." at bounding box center [250, 300] width 100 height 7
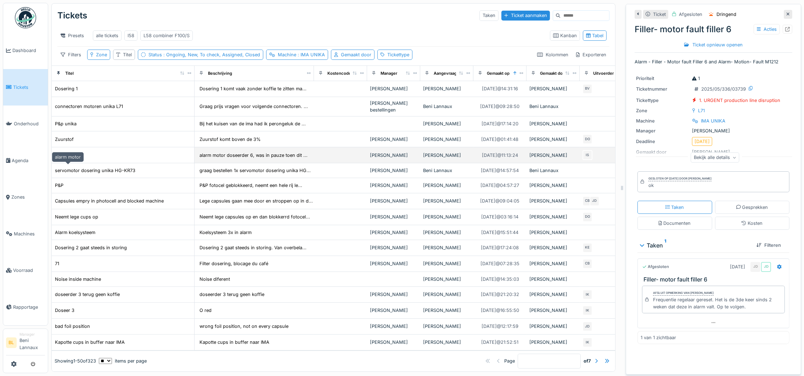
click at [69, 159] on div "alarm motor" at bounding box center [68, 155] width 26 height 7
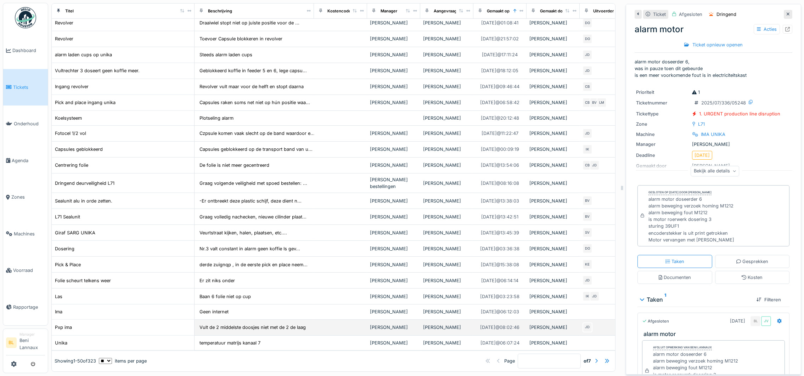
scroll to position [8, 0]
click at [595, 358] on div at bounding box center [596, 361] width 3 height 7
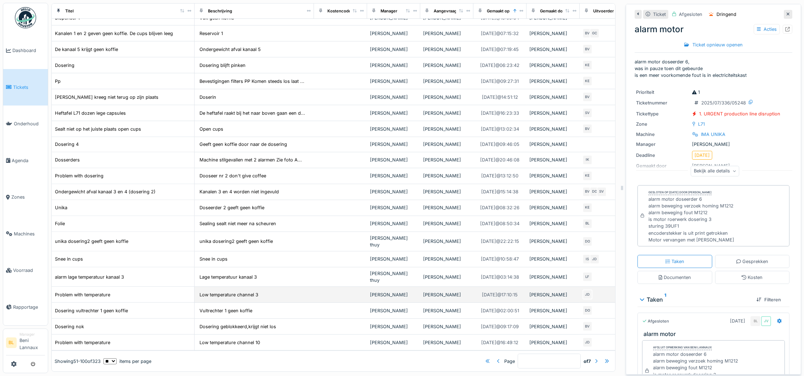
scroll to position [580, 0]
click at [595, 358] on div at bounding box center [596, 361] width 3 height 7
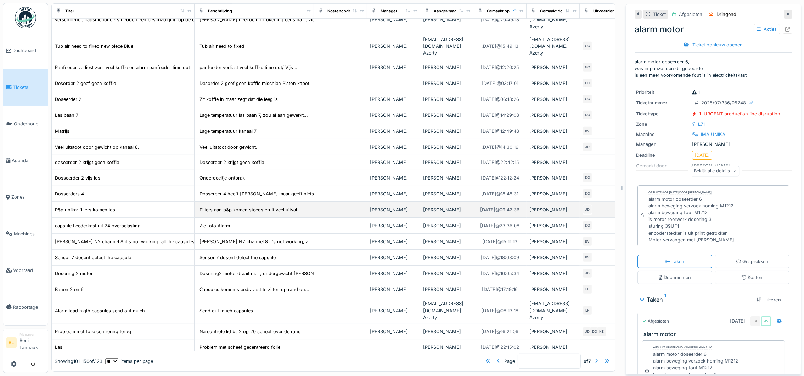
click at [314, 213] on td at bounding box center [340, 210] width 53 height 16
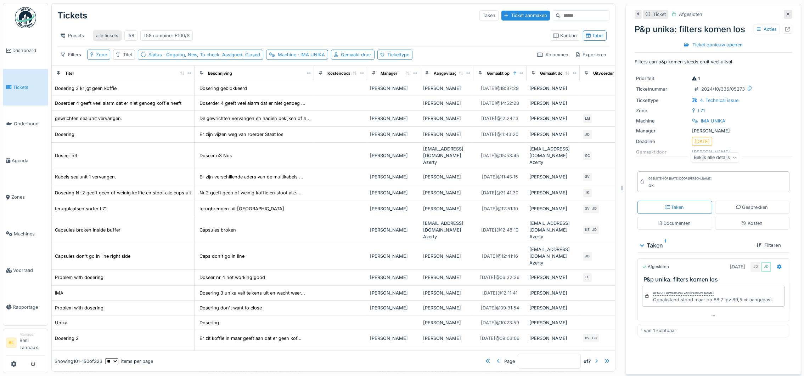
click at [106, 32] on div "alle tickets" at bounding box center [107, 35] width 22 height 7
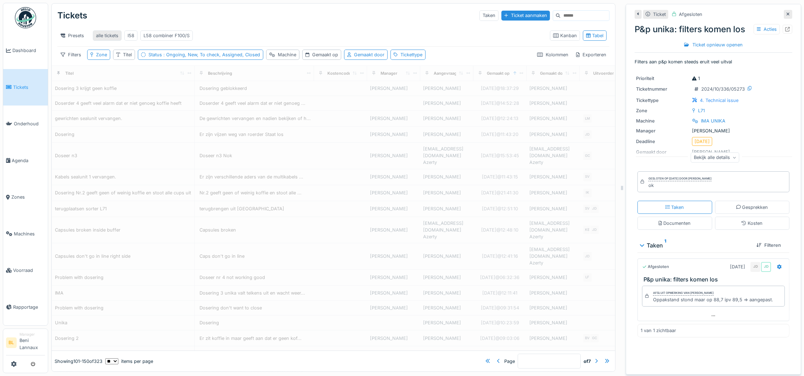
type input "*"
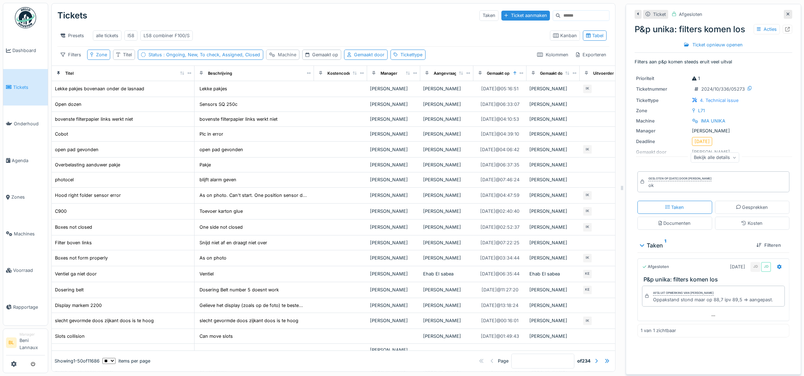
click at [285, 56] on div "Machine" at bounding box center [287, 54] width 18 height 7
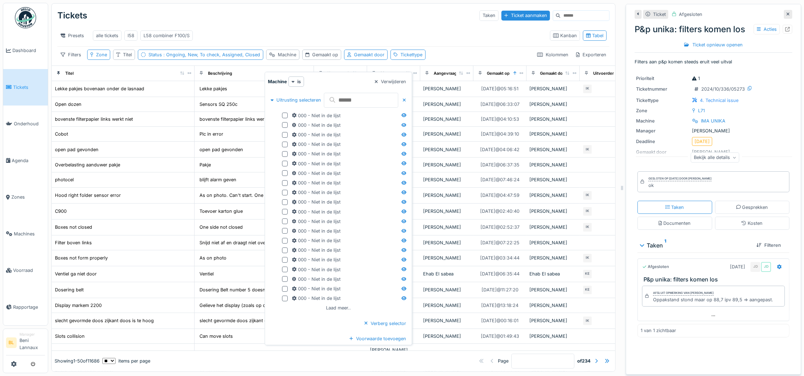
click at [359, 93] on input "text" at bounding box center [361, 100] width 74 height 15
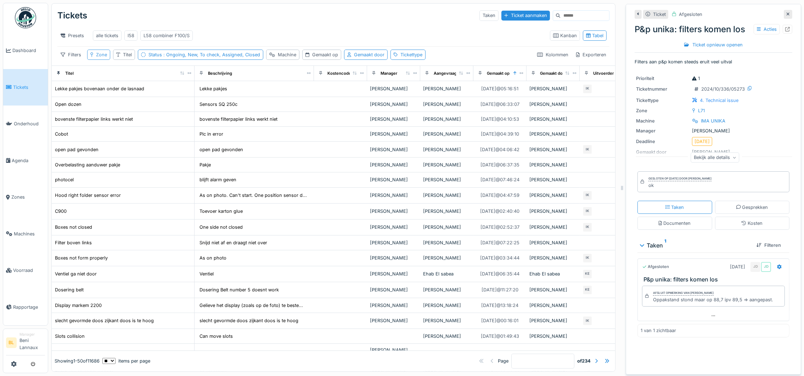
click at [100, 55] on div "Zone" at bounding box center [101, 54] width 11 height 7
click at [92, 95] on div "Uitrusting selecteren" at bounding box center [117, 100] width 55 height 10
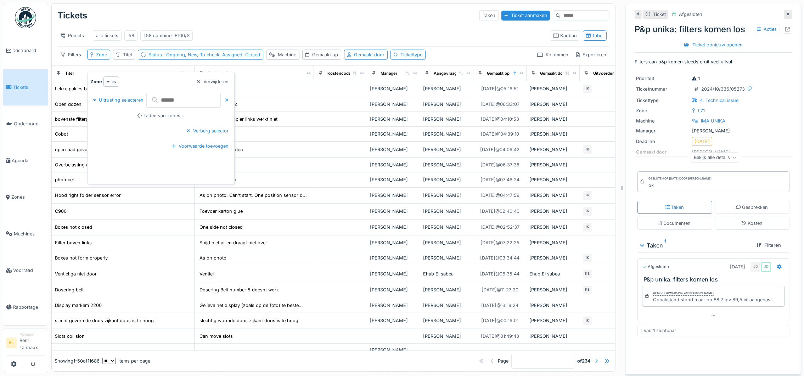
click at [174, 94] on input "text" at bounding box center [183, 100] width 74 height 15
type input "*"
click at [94, 97] on div at bounding box center [94, 100] width 3 height 7
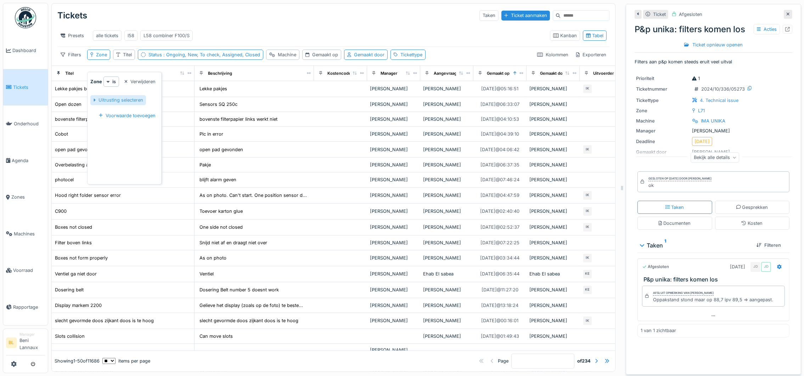
click at [92, 95] on div "Uitrusting selecteren" at bounding box center [117, 100] width 55 height 10
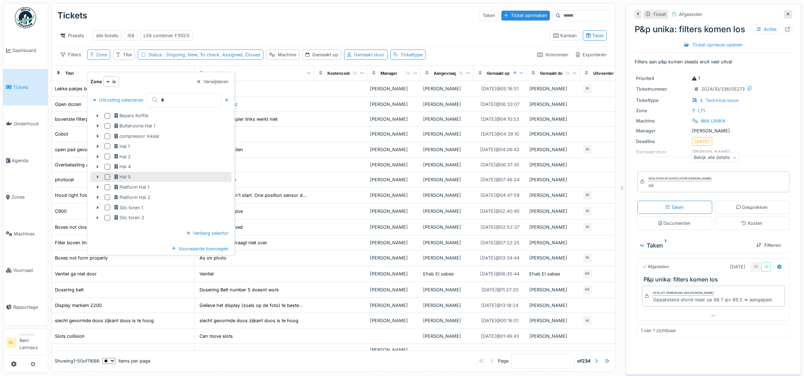
click at [99, 175] on icon at bounding box center [98, 177] width 6 height 5
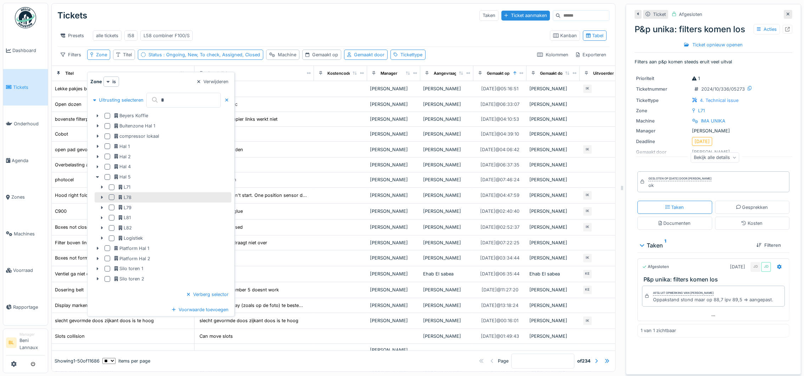
click at [112, 195] on div at bounding box center [112, 198] width 6 height 6
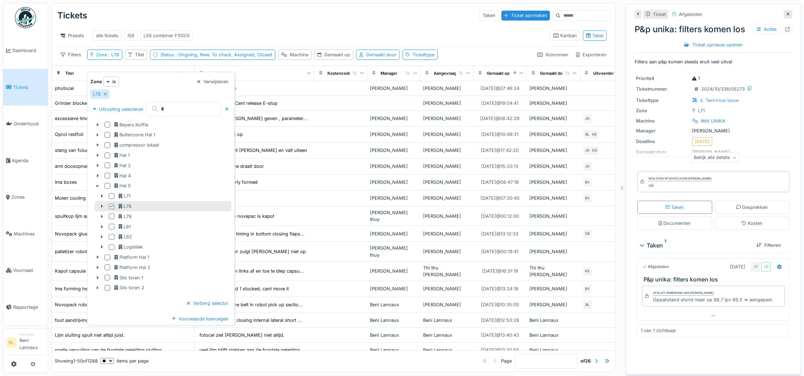
click at [252, 31] on div "Presets alle tickets l58 L58 combiner F100/S" at bounding box center [300, 36] width 487 height 16
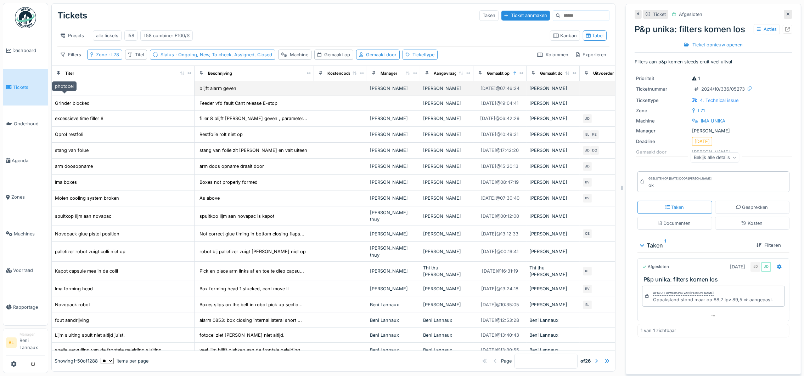
click at [61, 92] on div "photocel" at bounding box center [64, 88] width 19 height 7
